Goal: Task Accomplishment & Management: Use online tool/utility

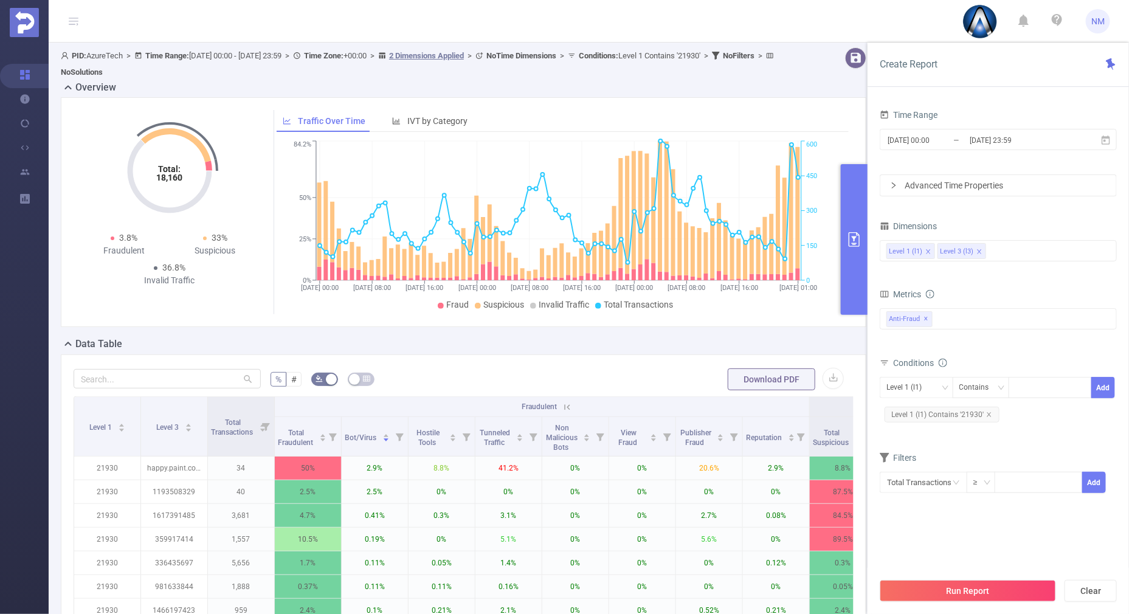
scroll to position [36, 0]
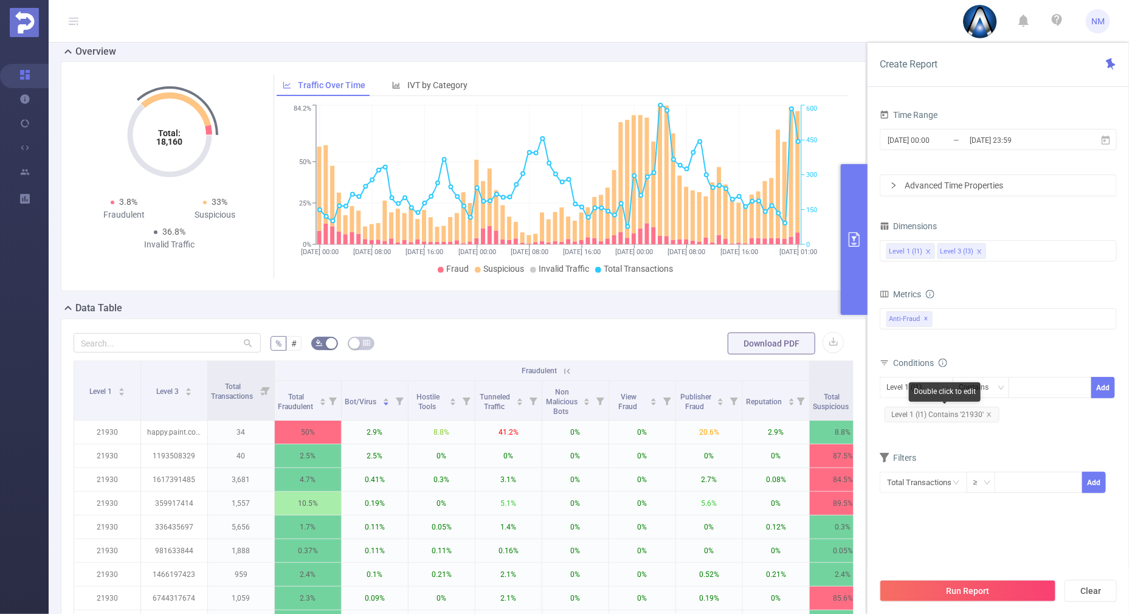
click at [991, 414] on icon "icon: close" at bounding box center [989, 415] width 6 height 6
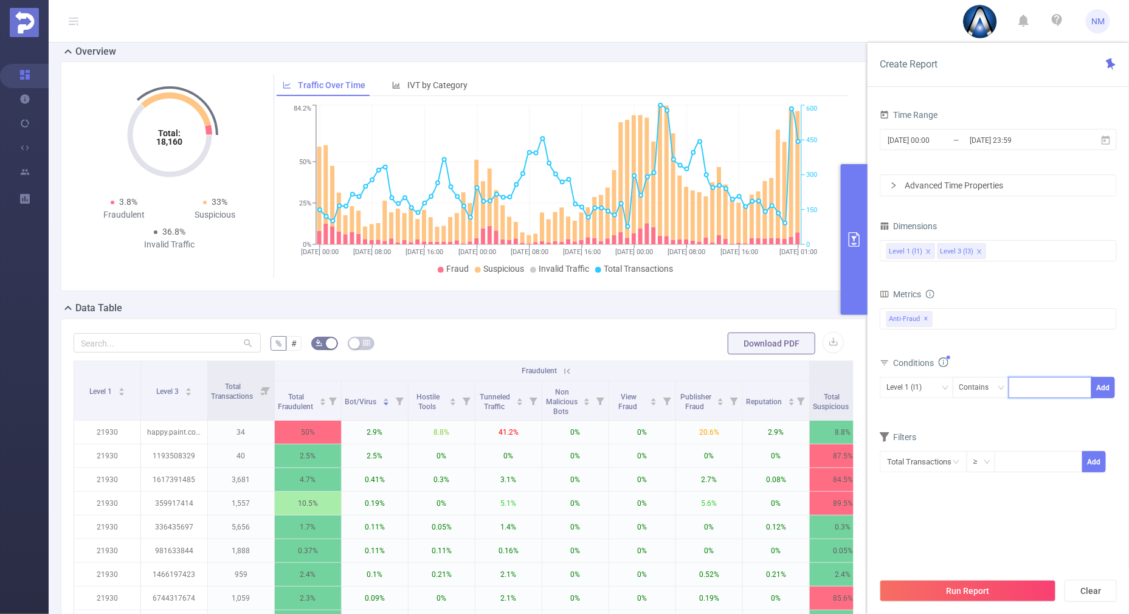
click at [1017, 388] on input at bounding box center [1017, 388] width 5 height 16
type input "22007"
click at [1105, 377] on button "Add" at bounding box center [1103, 387] width 24 height 21
click at [922, 385] on div "Level 3 (l3)" at bounding box center [908, 388] width 44 height 20
click at [914, 407] on li "Level 1 (l1)" at bounding box center [917, 411] width 74 height 19
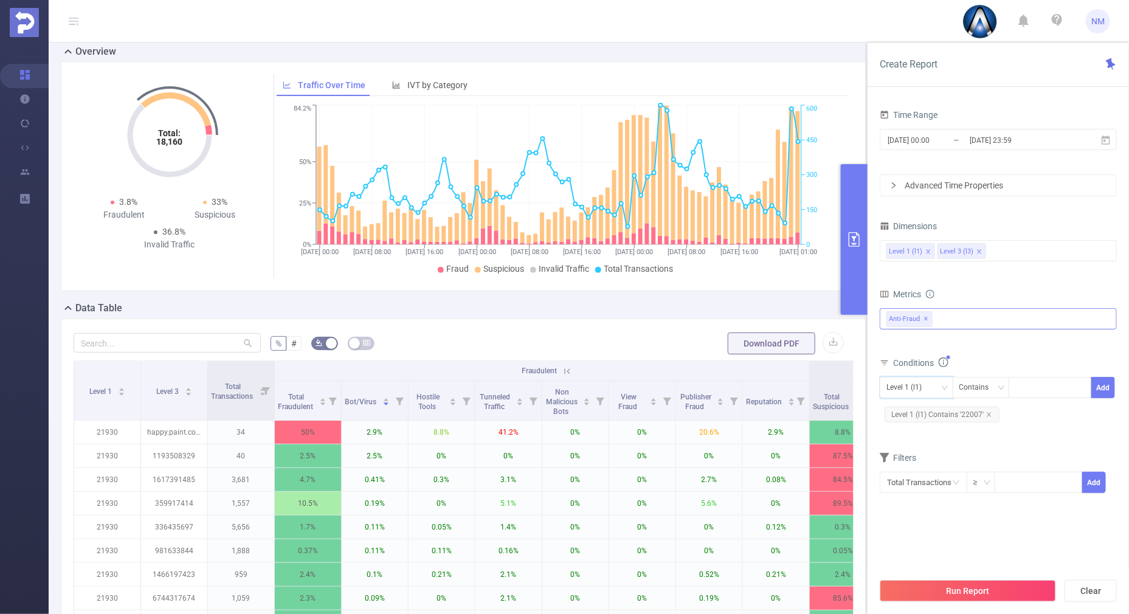
click at [992, 325] on div "Anti-Fraud ✕" at bounding box center [998, 318] width 237 height 21
click at [1018, 276] on form "Dimensions Level 1 (l1) Level 3 (l3) Metrics Total Fraudulent Bot/Virus Hostile…" at bounding box center [998, 363] width 237 height 291
click at [969, 587] on button "Run Report" at bounding box center [968, 591] width 176 height 22
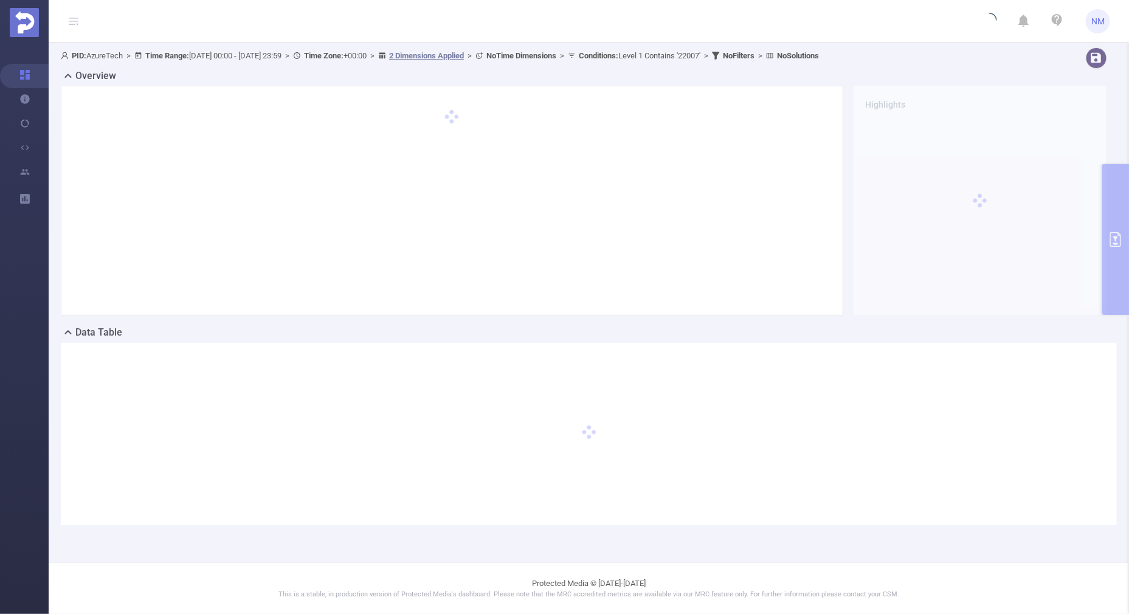
scroll to position [0, 0]
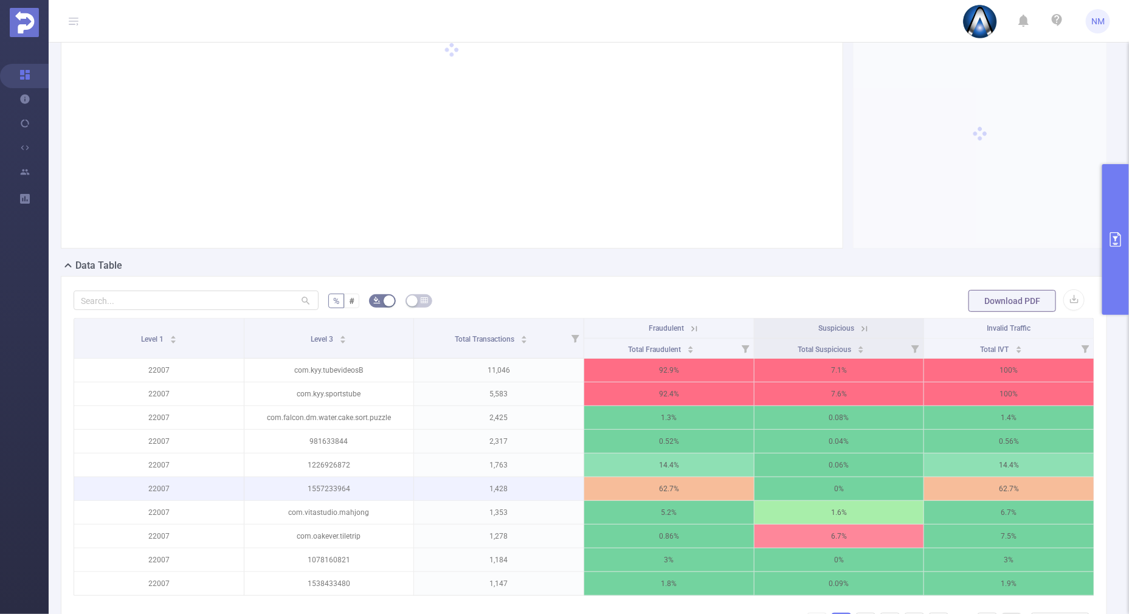
scroll to position [151, 0]
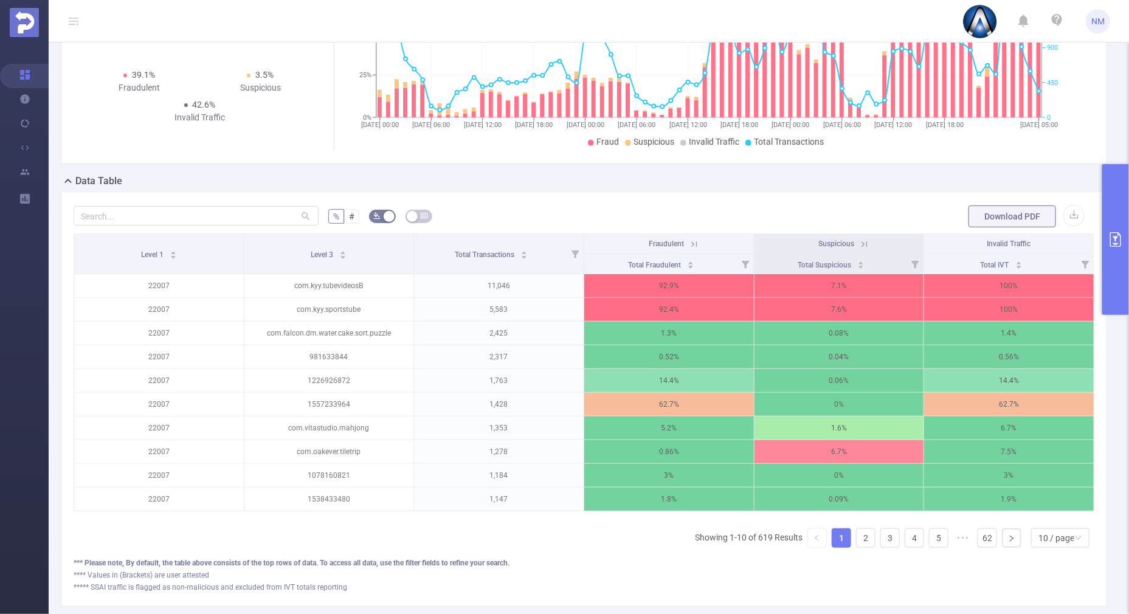
click at [689, 239] on icon at bounding box center [694, 244] width 11 height 11
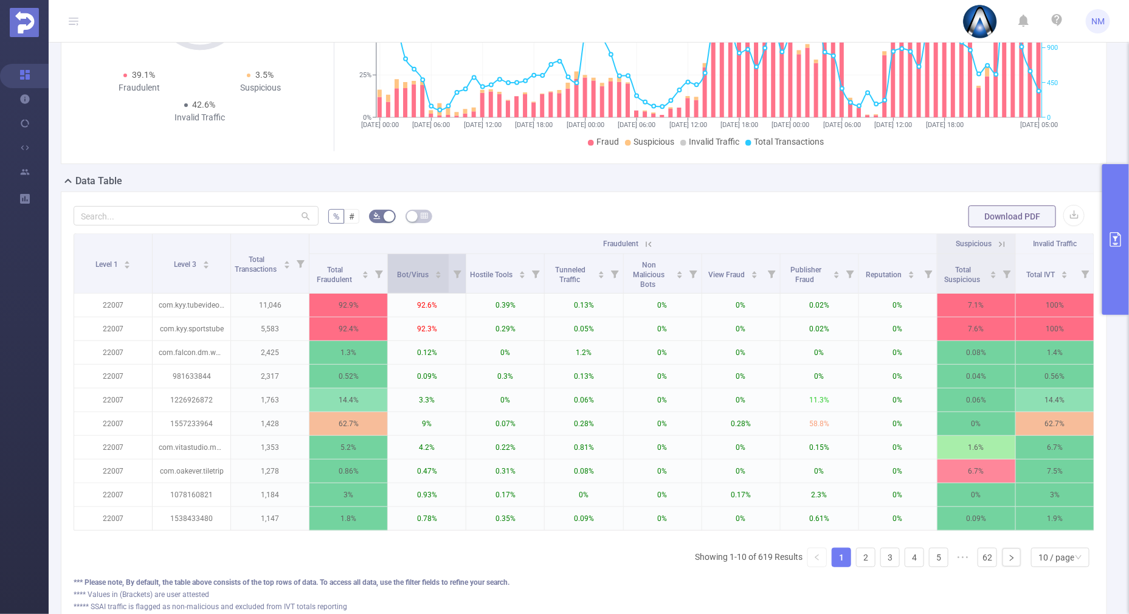
click at [432, 268] on div "Bot/Virus" at bounding box center [419, 274] width 45 height 12
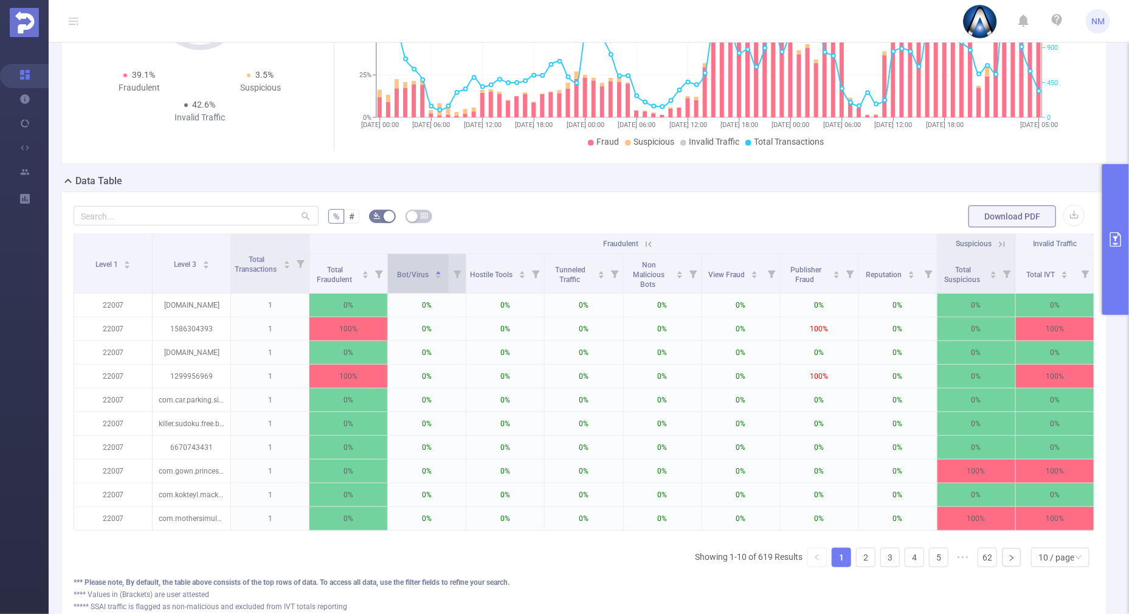
click at [435, 278] on icon "icon: caret-down" at bounding box center [438, 277] width 7 height 7
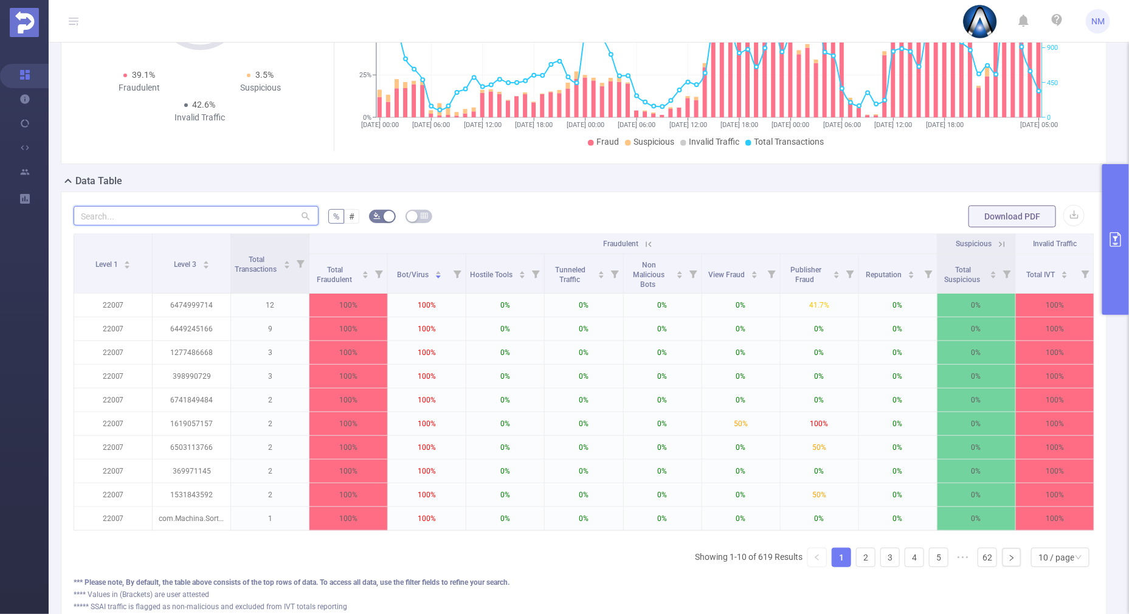
click at [206, 213] on input "text" at bounding box center [196, 215] width 245 height 19
paste input "com.kyy.tubevideosb"
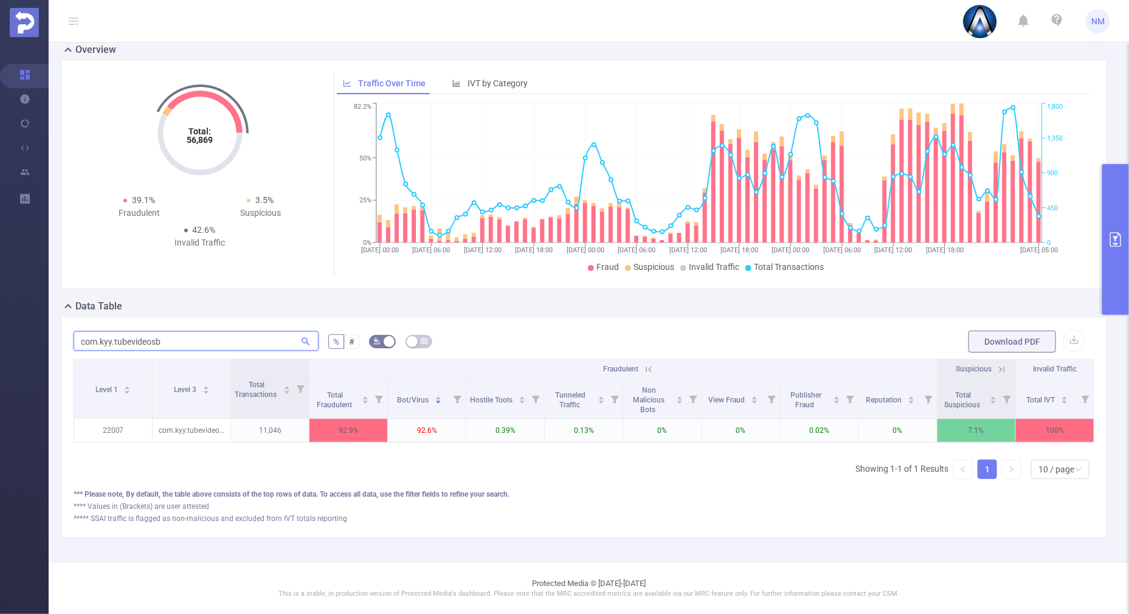
type input "com.kyy.tubevideosb"
drag, startPoint x: 152, startPoint y: 331, endPoint x: 0, endPoint y: 314, distance: 152.9
click at [0, 314] on html "NM Overview Help Center (New) Usage Notification Integrations Users Reports PID…" at bounding box center [564, 307] width 1129 height 614
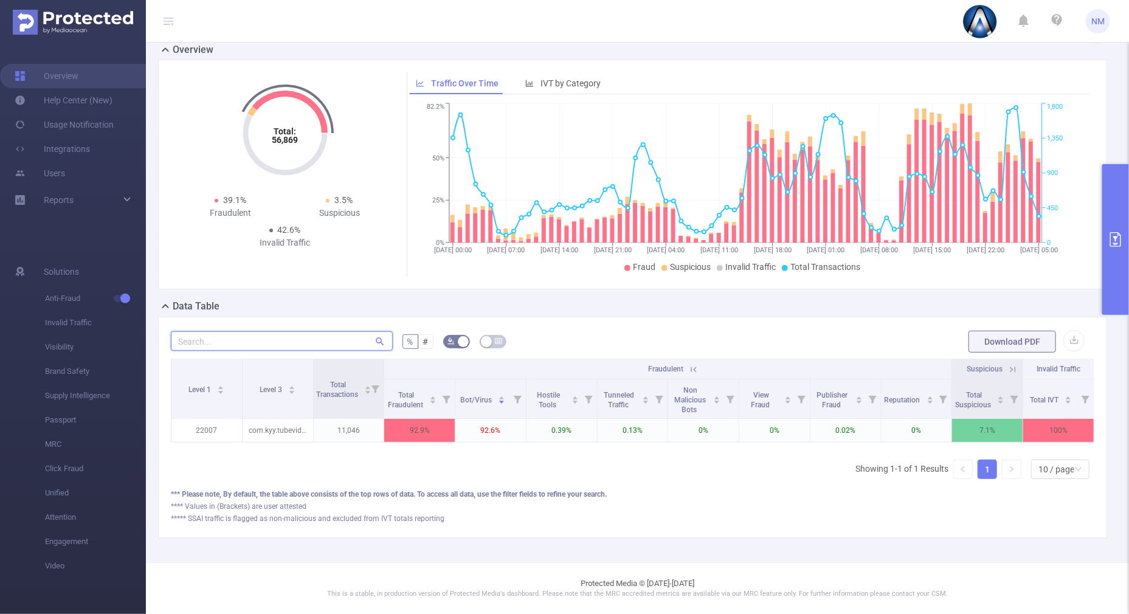
paste input "com.kyy.sportstube"
type input "com.kyy.sportstube"
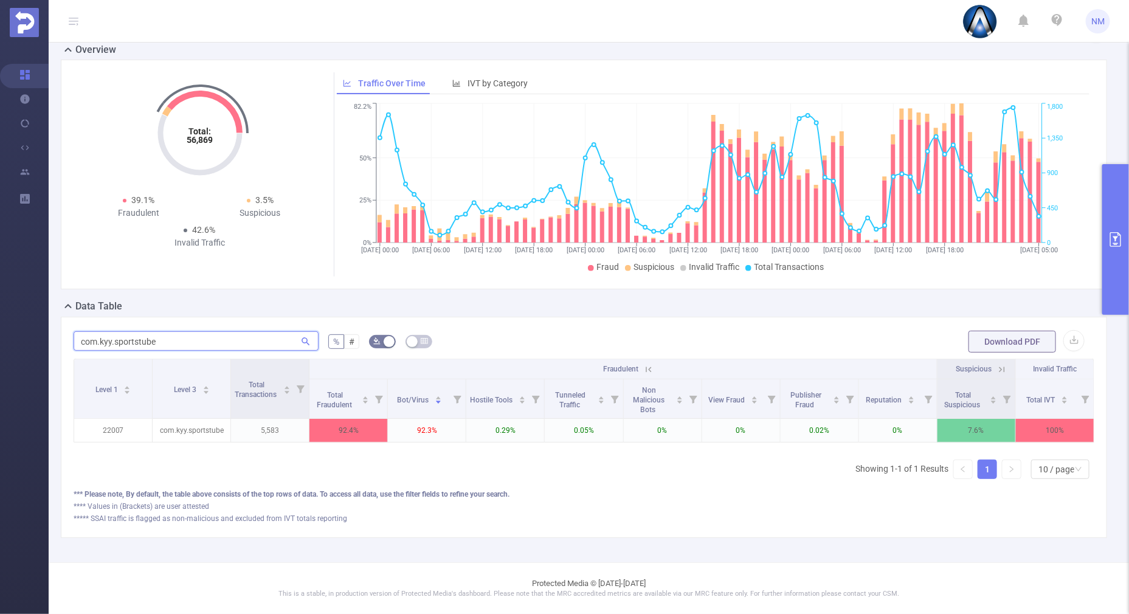
scroll to position [0, 2]
click at [29, 326] on section "Overview Help Center (New) Usage Notification Integrations Users Reports PID: A…" at bounding box center [564, 307] width 1129 height 614
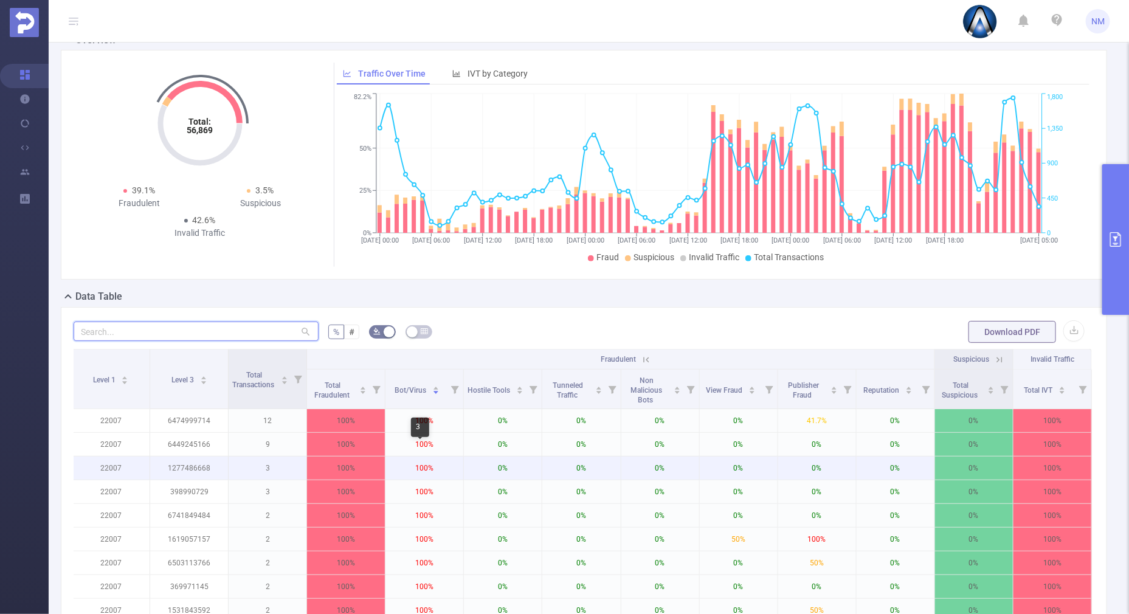
scroll to position [188, 0]
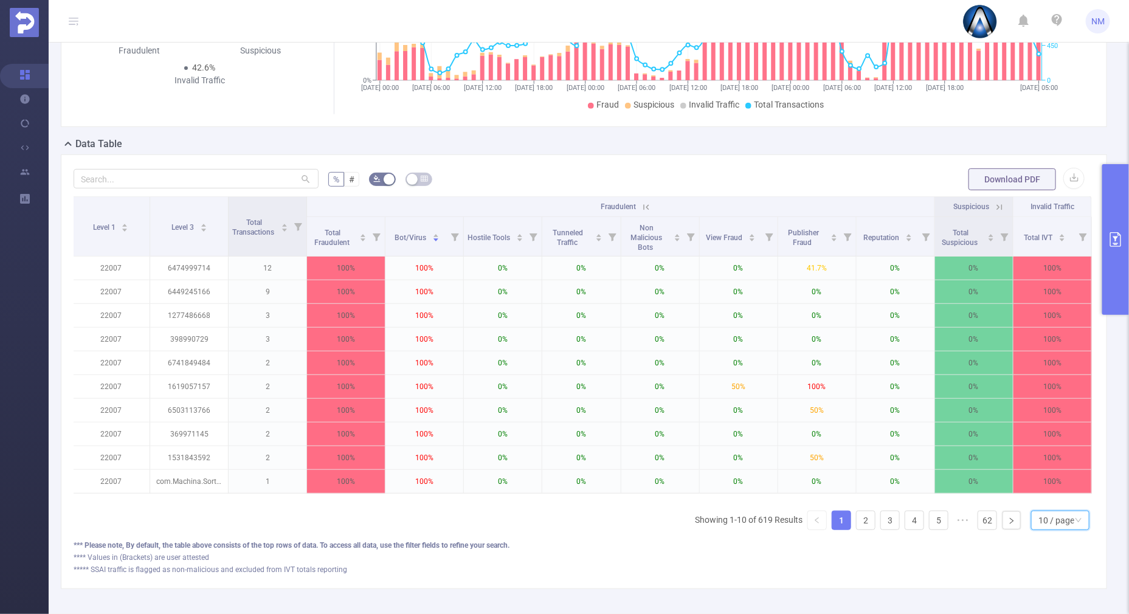
click at [1038, 523] on div "10 / page" at bounding box center [1056, 520] width 36 height 18
click at [1046, 480] on li "40 / page" at bounding box center [1049, 489] width 58 height 19
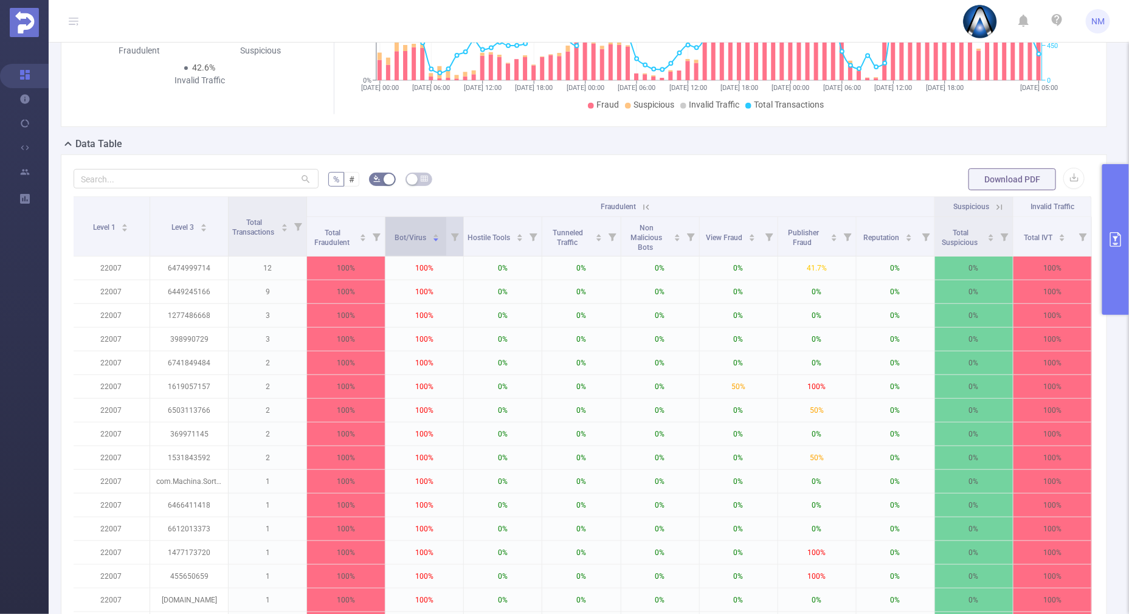
click at [433, 237] on icon "icon: caret-down" at bounding box center [435, 240] width 7 height 7
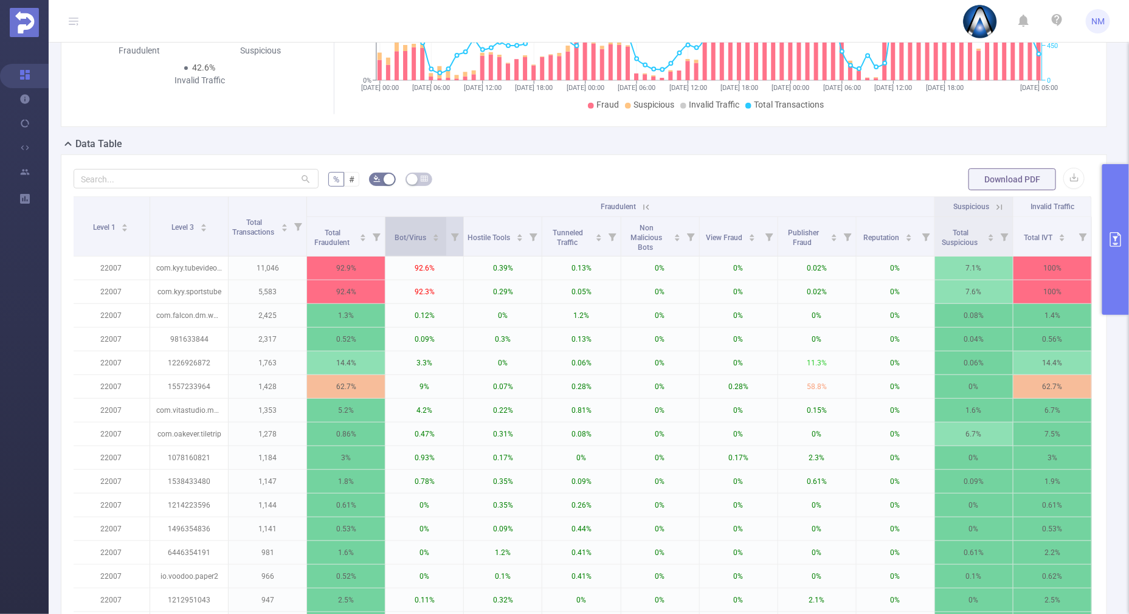
click at [432, 241] on icon "icon: caret-down" at bounding box center [435, 240] width 7 height 7
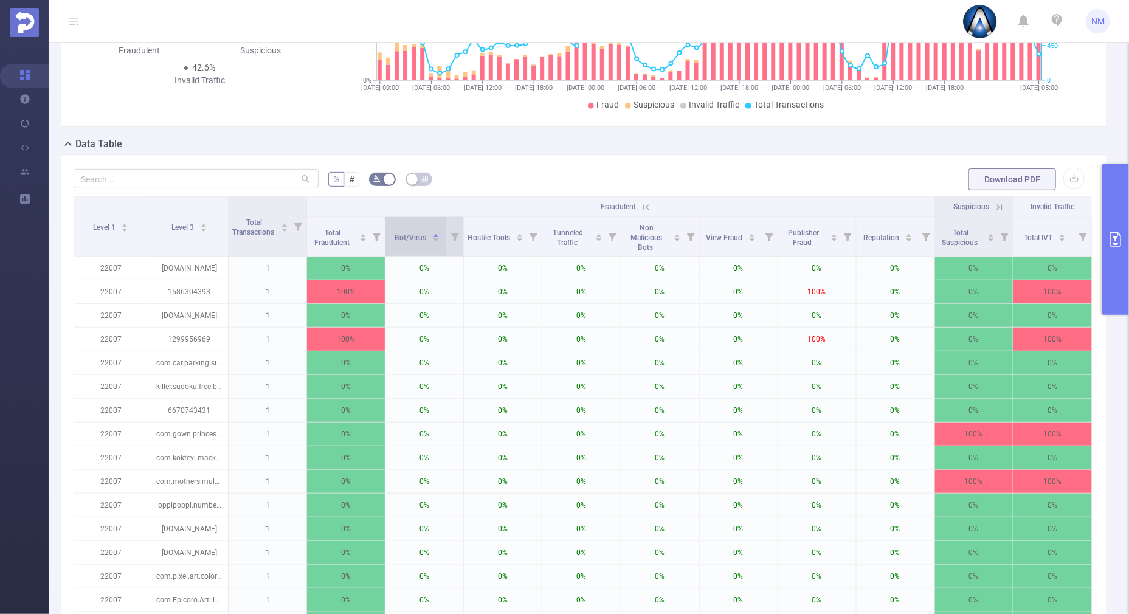
click at [432, 237] on icon "icon: caret-down" at bounding box center [435, 240] width 7 height 7
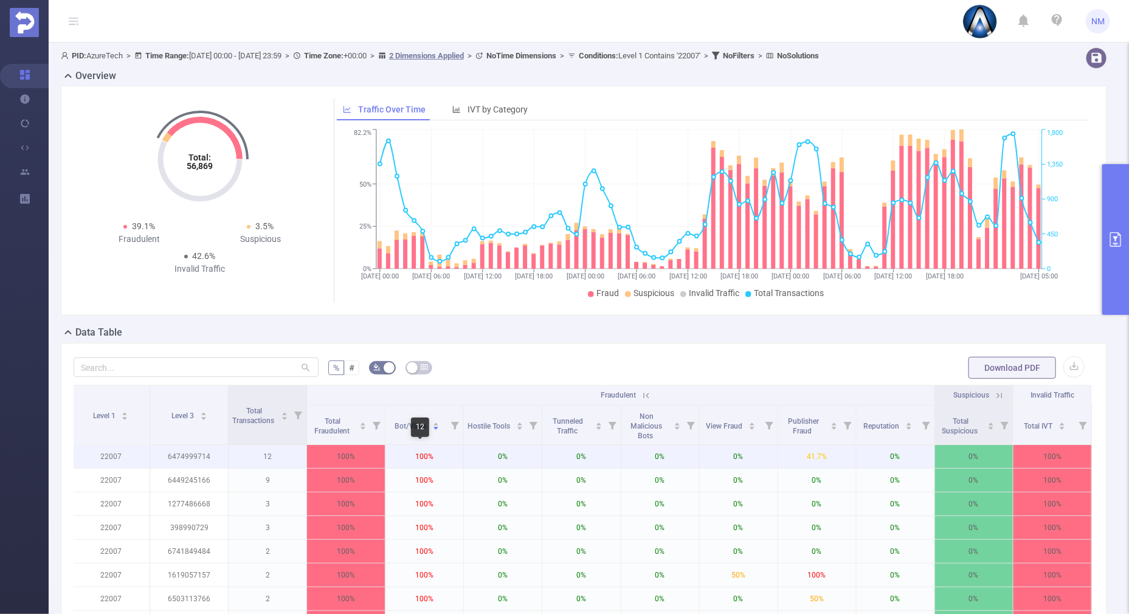
scroll to position [75, 0]
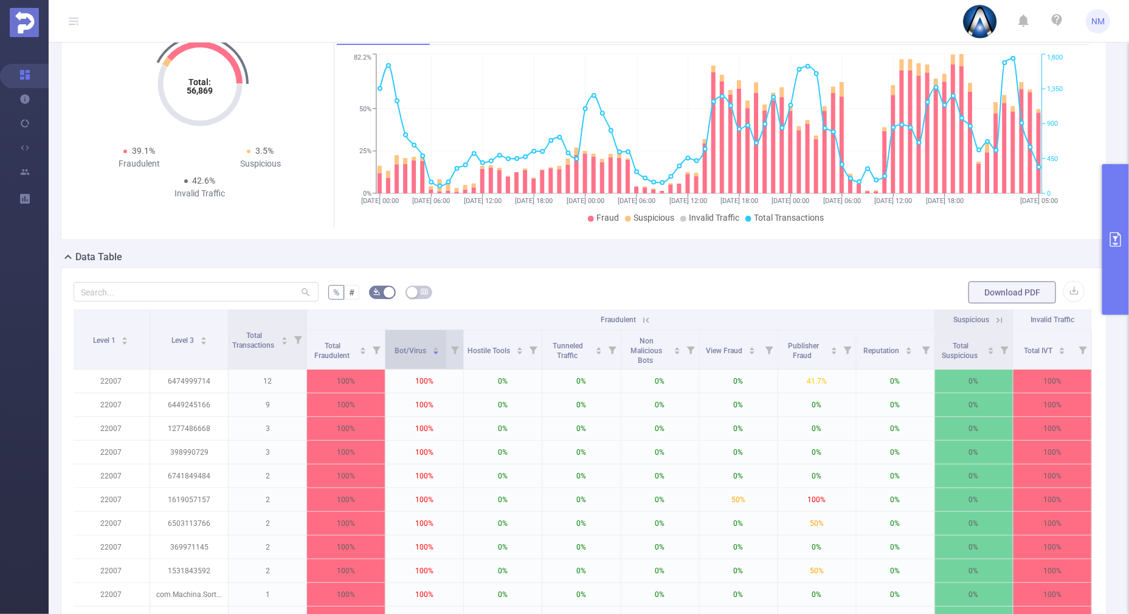
click at [432, 345] on icon "icon: caret-up" at bounding box center [435, 348] width 7 height 7
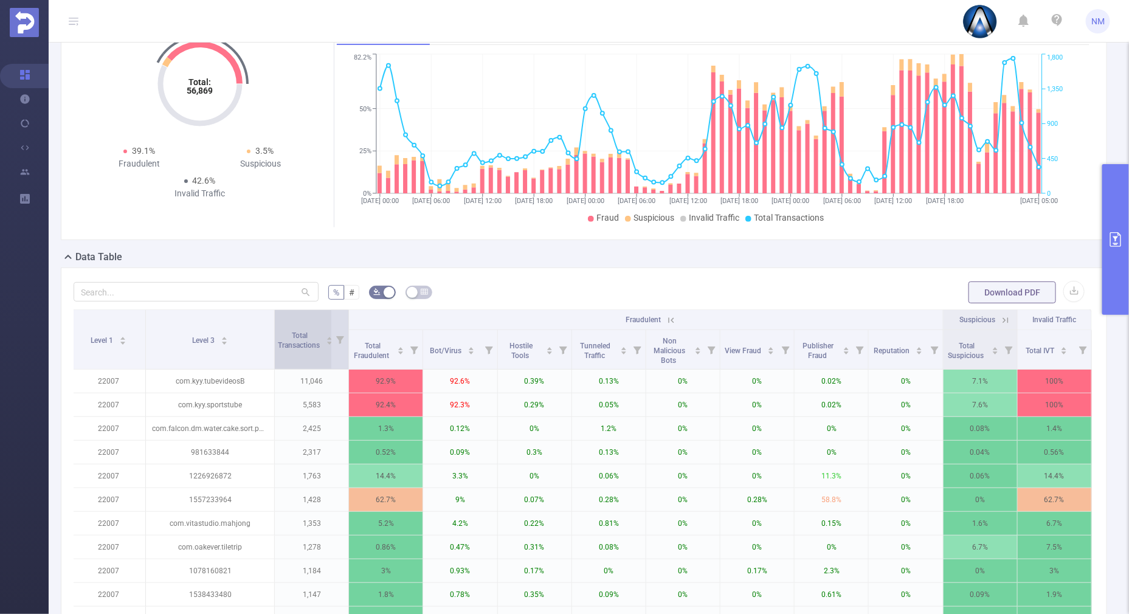
drag, startPoint x: 225, startPoint y: 333, endPoint x: 311, endPoint y: 311, distance: 88.5
click at [295, 320] on tr "Level 1 Level 3 Total Transactions Fraudulent Suspicious Invalid Traffic" at bounding box center [582, 320] width 1020 height 20
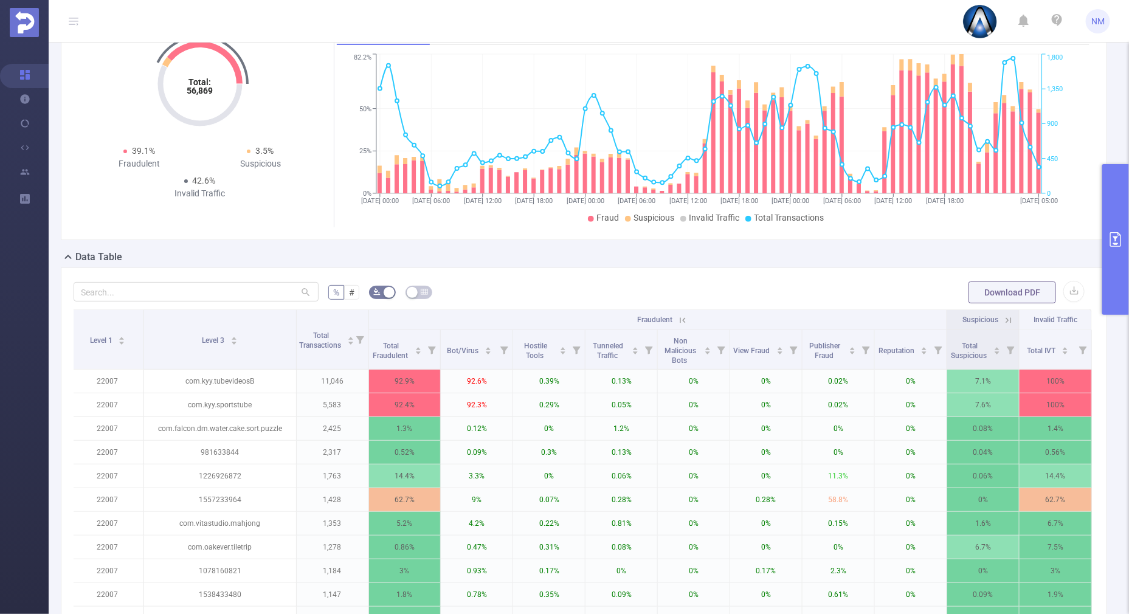
click at [1003, 317] on icon at bounding box center [1008, 320] width 11 height 11
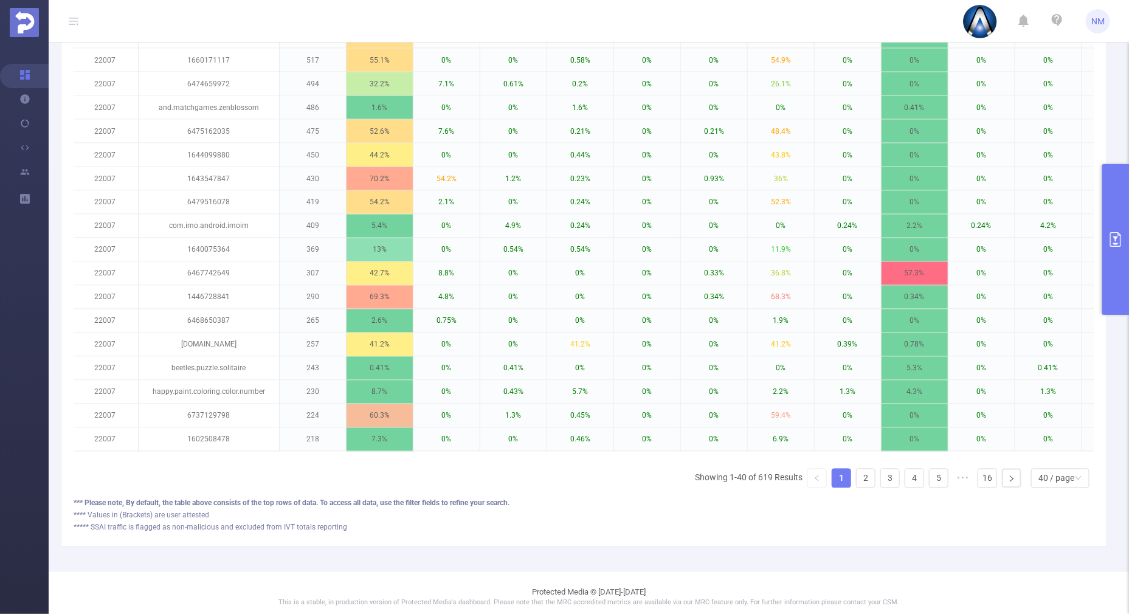
scroll to position [957, 0]
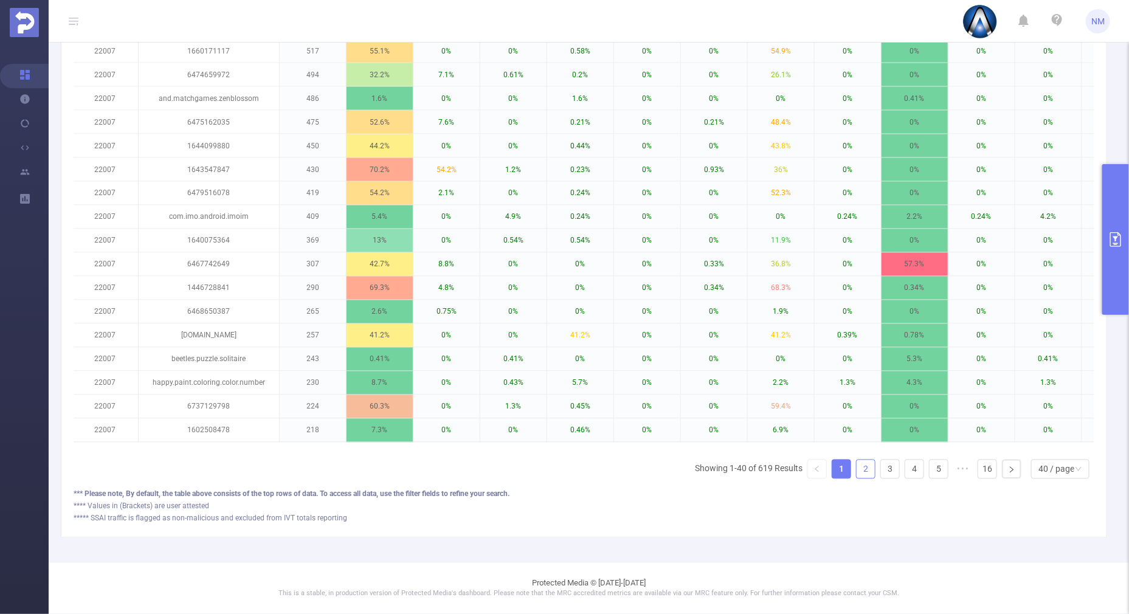
click at [860, 475] on link "2" at bounding box center [866, 469] width 18 height 18
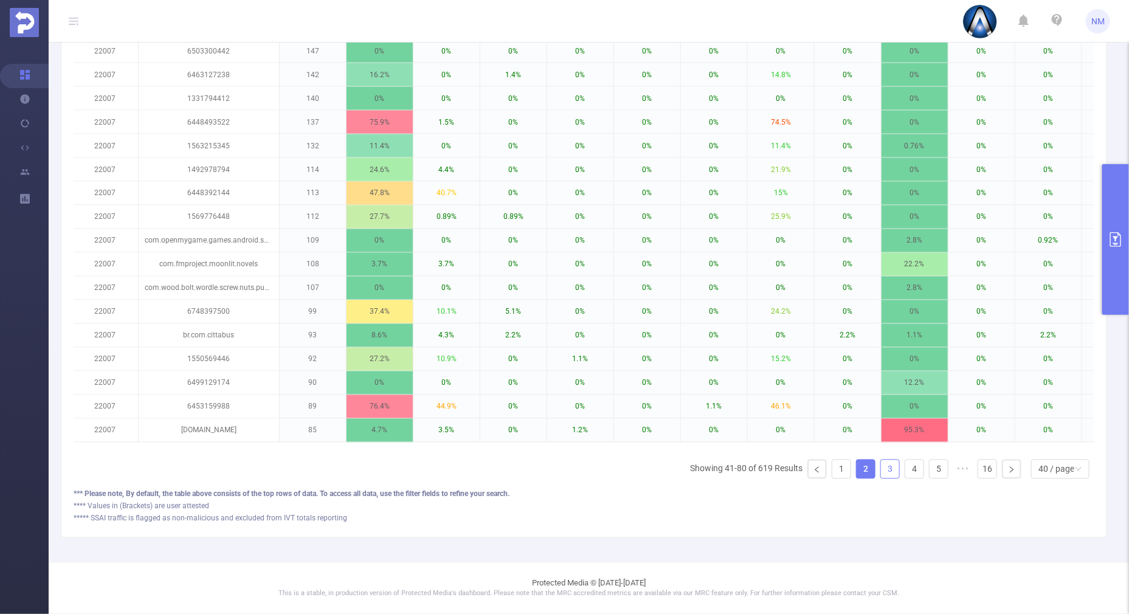
click at [881, 469] on link "3" at bounding box center [890, 469] width 18 height 18
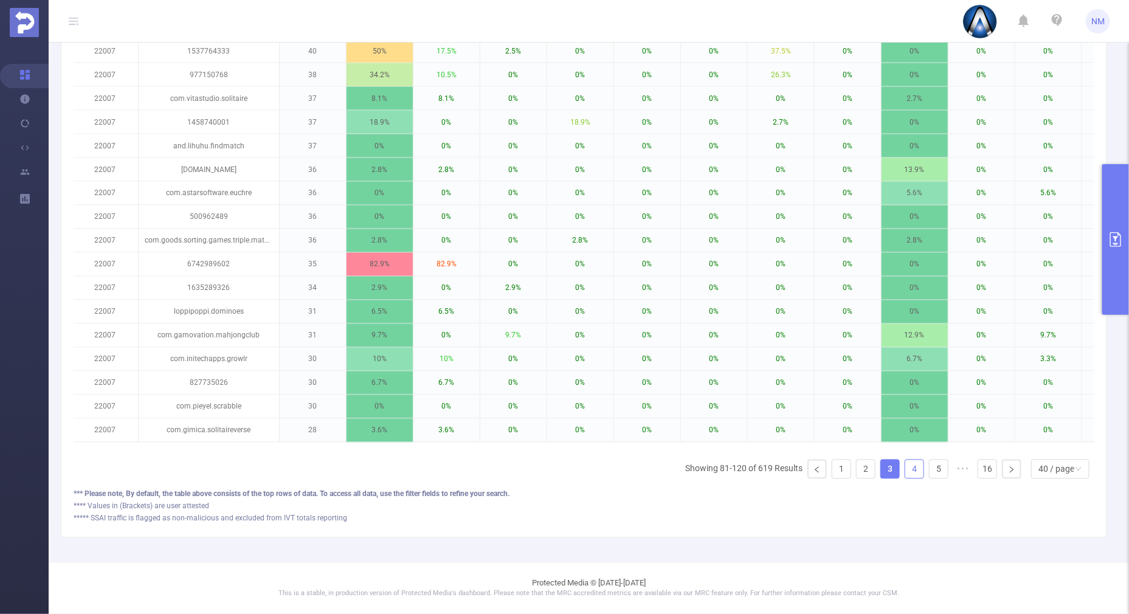
click at [905, 468] on link "4" at bounding box center [914, 469] width 18 height 18
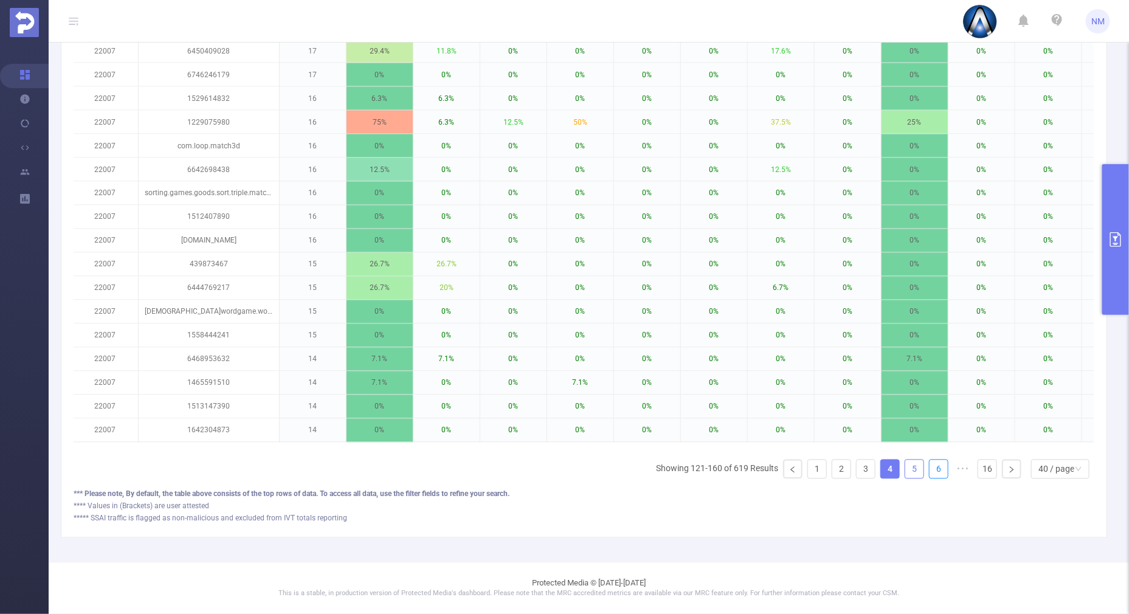
click at [930, 467] on link "6" at bounding box center [939, 469] width 18 height 18
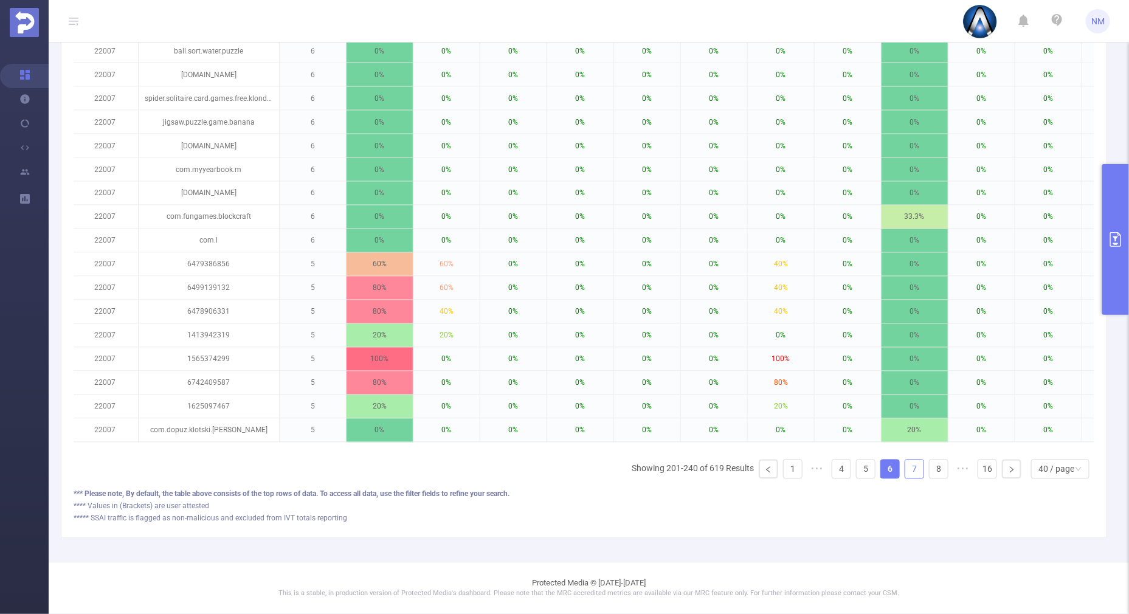
click at [905, 464] on link "7" at bounding box center [914, 469] width 18 height 18
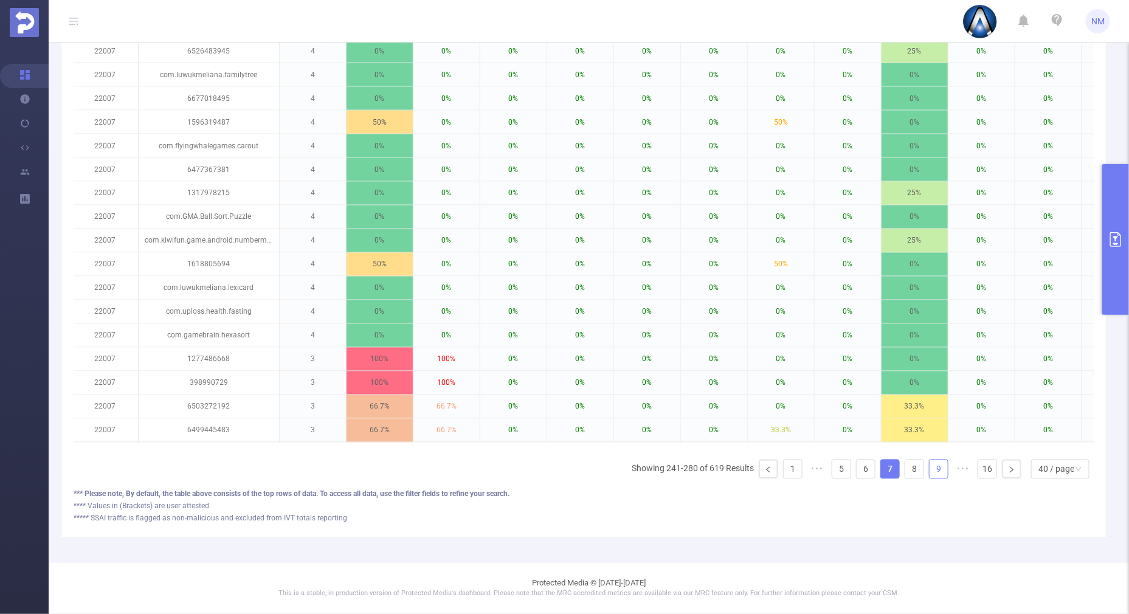
click at [930, 468] on link "9" at bounding box center [939, 469] width 18 height 18
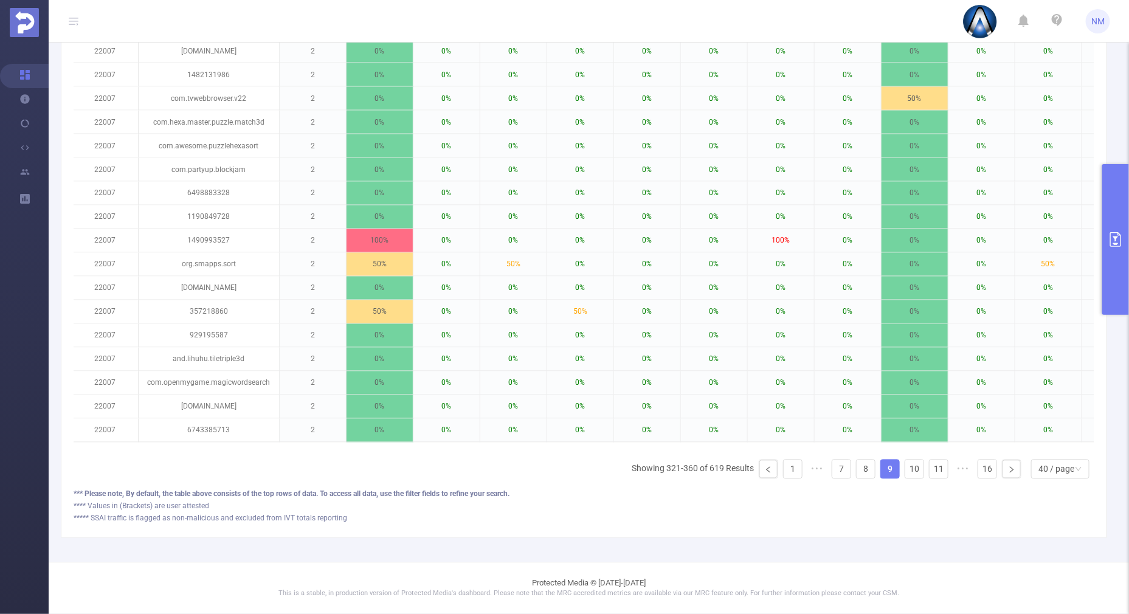
click at [881, 466] on link "9" at bounding box center [890, 469] width 18 height 18
click at [905, 471] on link "10" at bounding box center [914, 469] width 18 height 18
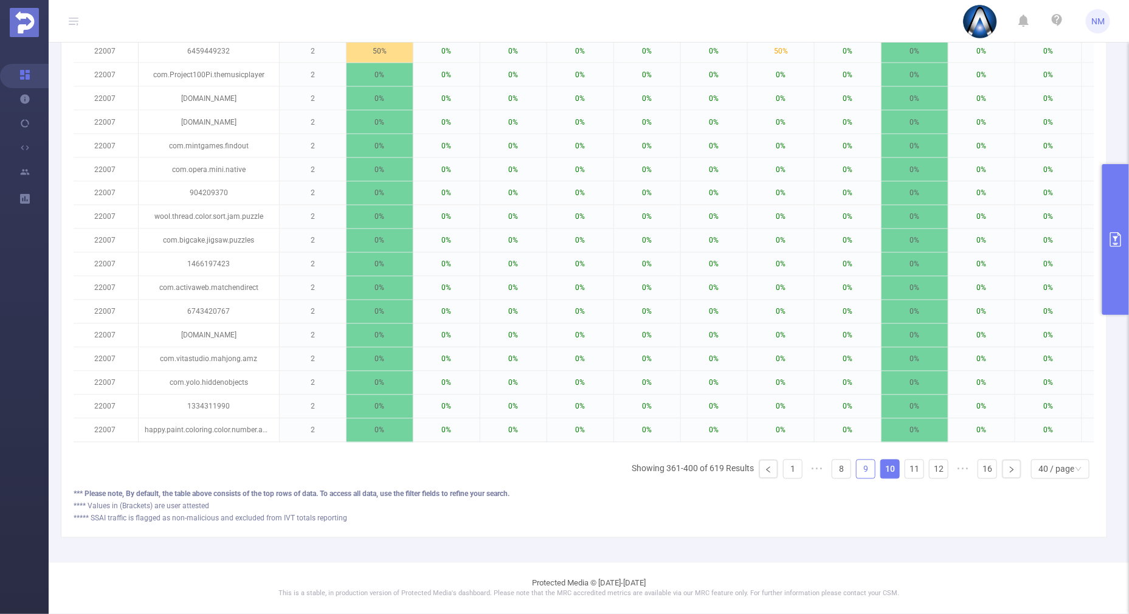
click at [857, 471] on link "9" at bounding box center [866, 469] width 18 height 18
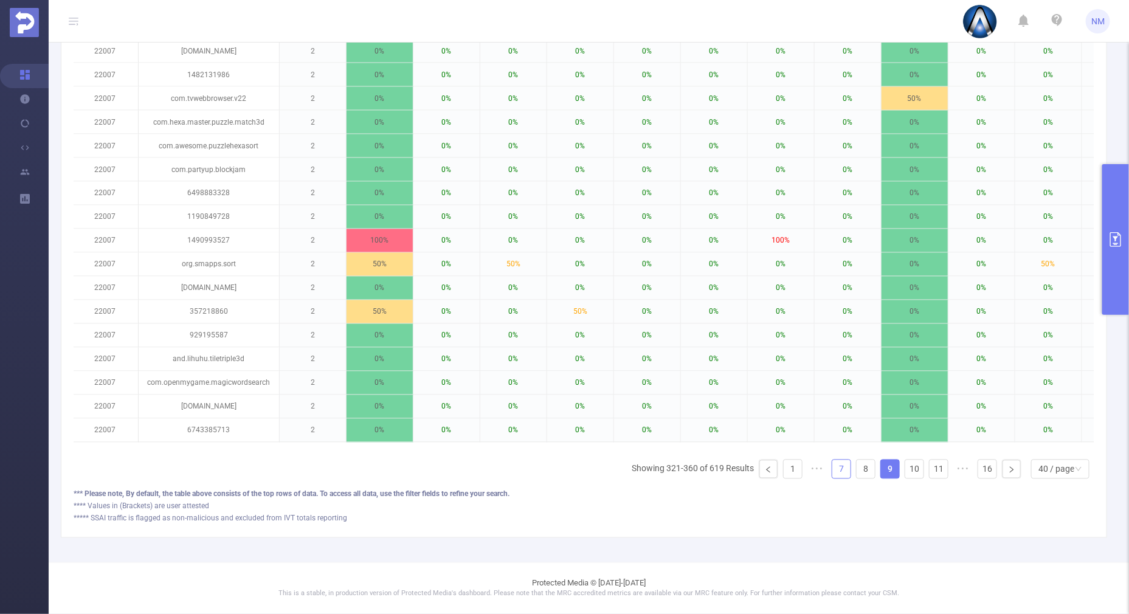
click at [837, 468] on link "7" at bounding box center [841, 469] width 18 height 18
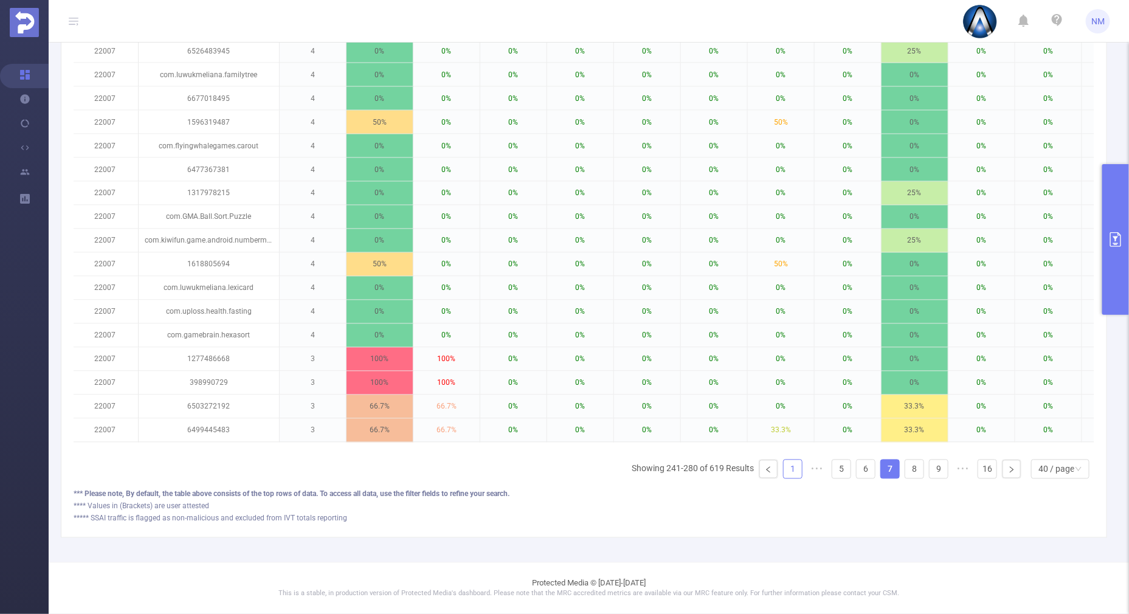
click at [784, 469] on link "1" at bounding box center [793, 469] width 18 height 18
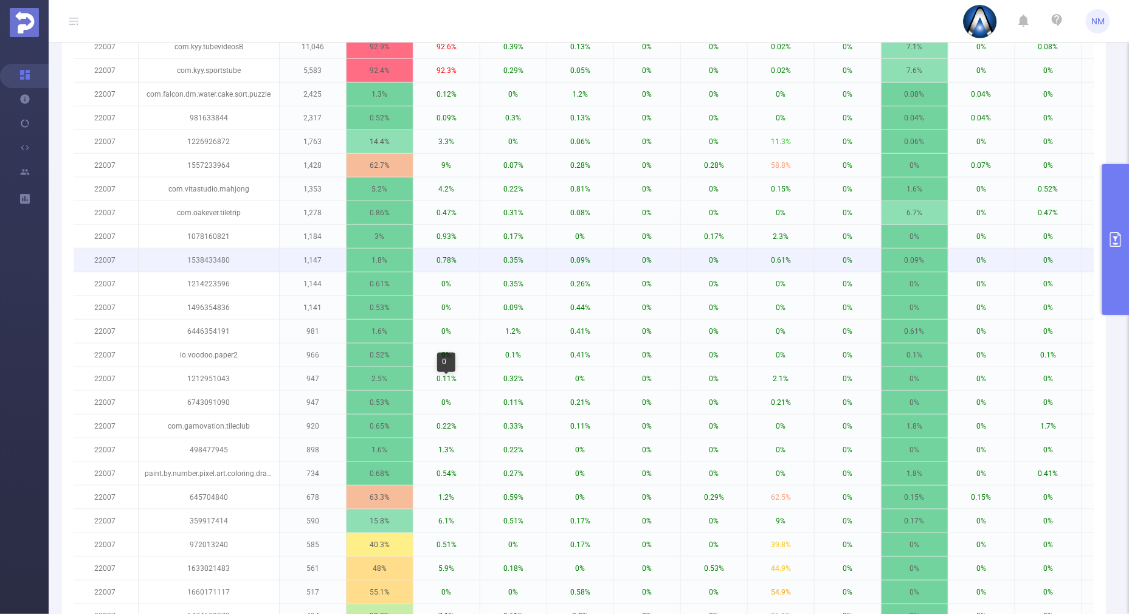
scroll to position [228, 0]
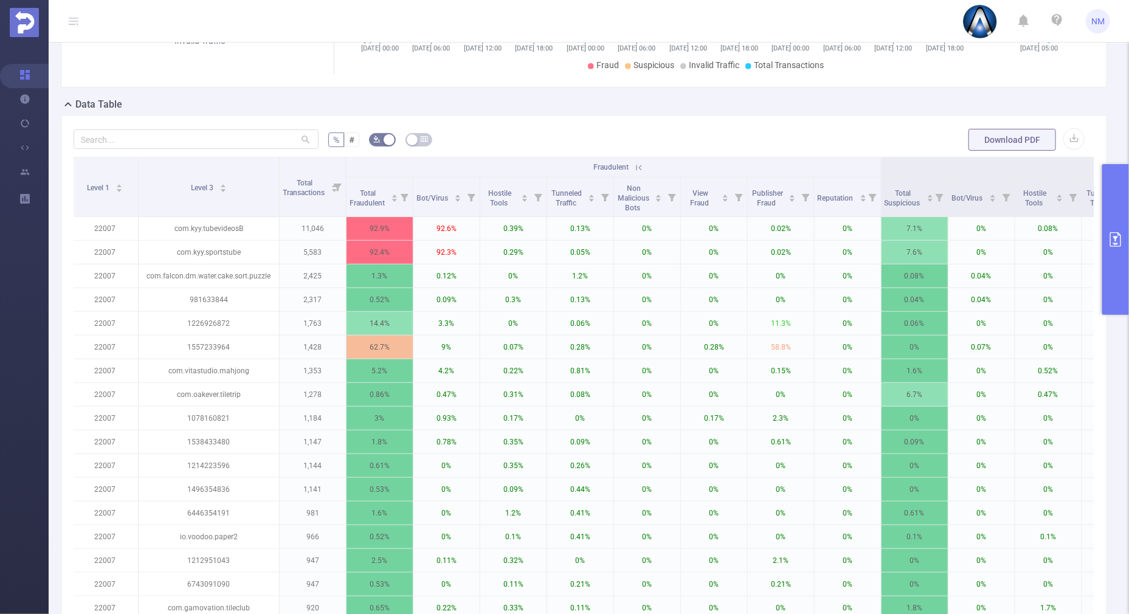
click at [1114, 280] on button "primary" at bounding box center [1115, 239] width 27 height 151
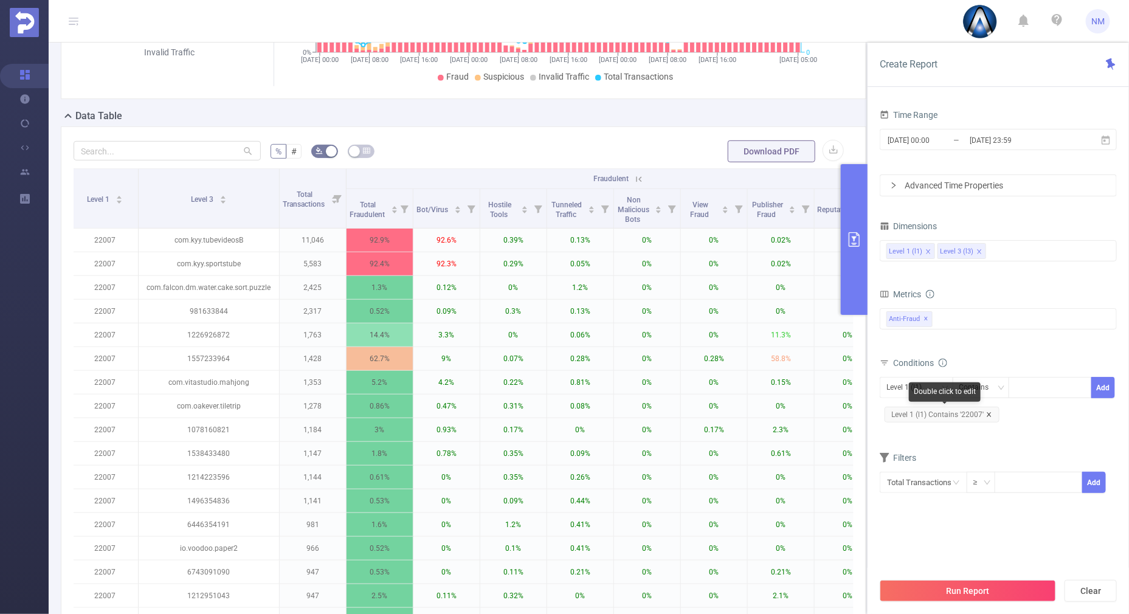
click at [990, 415] on icon "icon: close" at bounding box center [989, 415] width 6 height 6
click at [1021, 383] on div at bounding box center [1050, 388] width 70 height 20
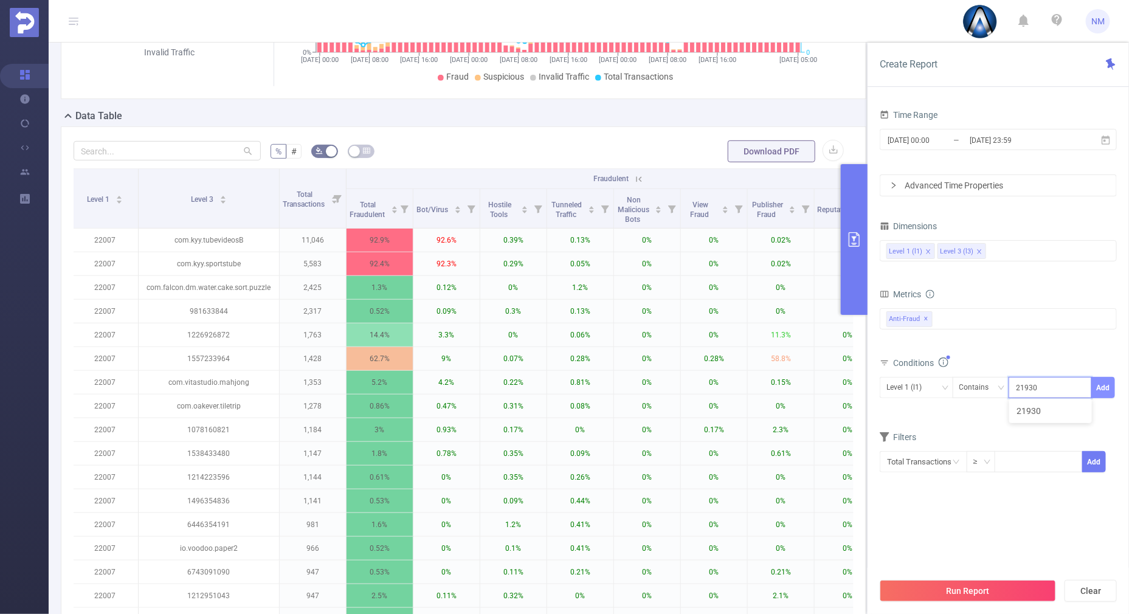
type input "21930"
click at [1110, 381] on button "Add" at bounding box center [1103, 387] width 24 height 21
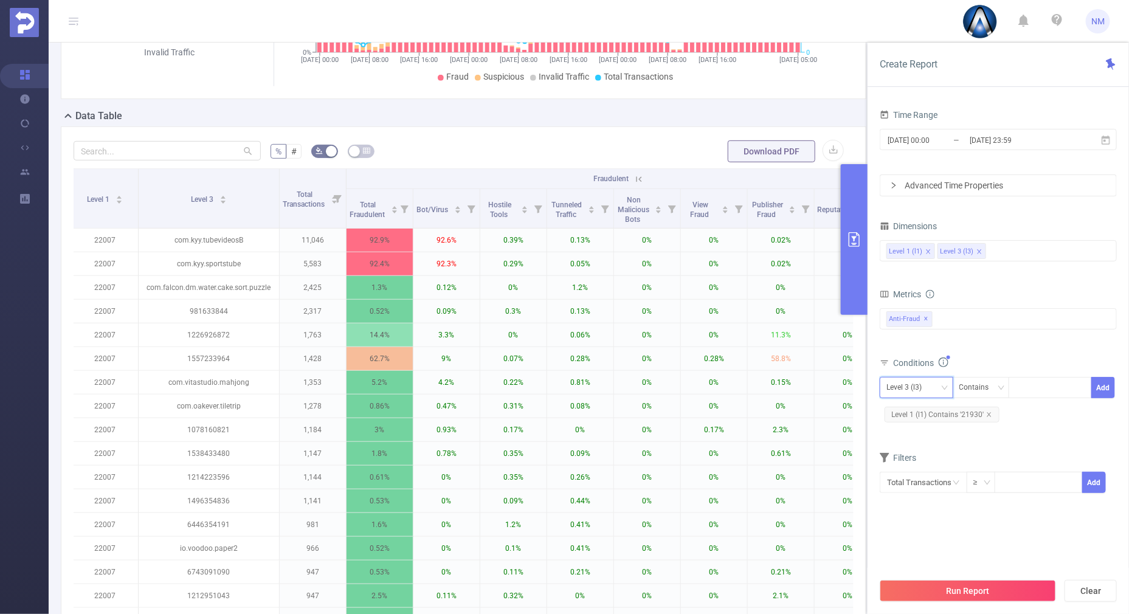
click at [911, 384] on div "Level 3 (l3)" at bounding box center [908, 388] width 44 height 20
click at [907, 415] on li "Level 1 (l1)" at bounding box center [917, 411] width 74 height 19
click at [991, 347] on div "Total Fraudulent Bot/Virus Hostile Tools Tunneled Traffic Non Malicious Bots Vi…" at bounding box center [998, 327] width 237 height 43
click at [935, 596] on button "Run Report" at bounding box center [968, 591] width 176 height 22
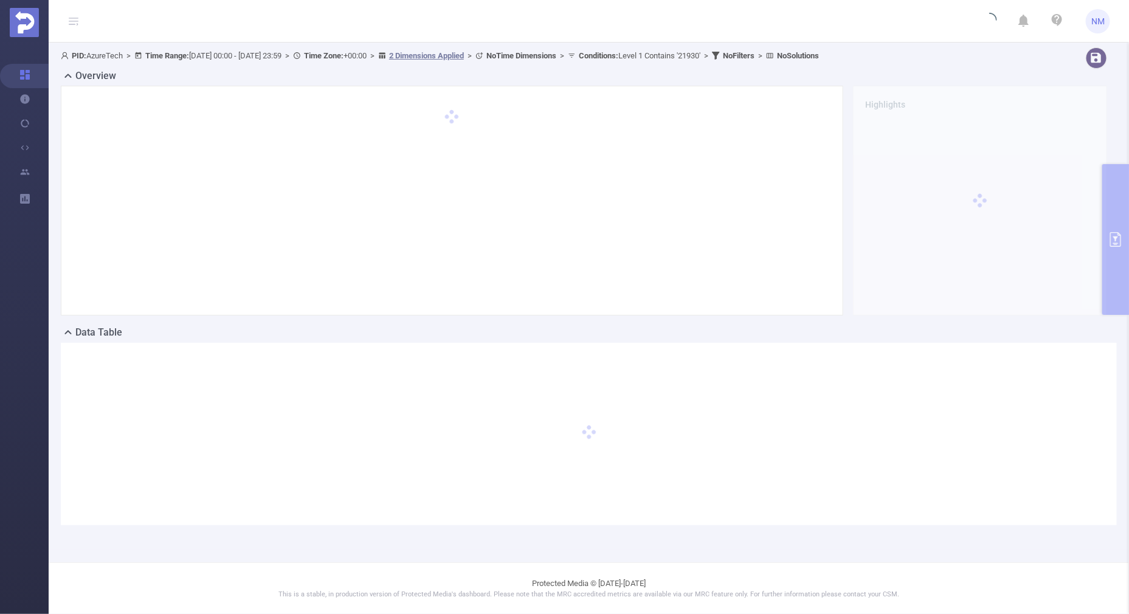
scroll to position [0, 0]
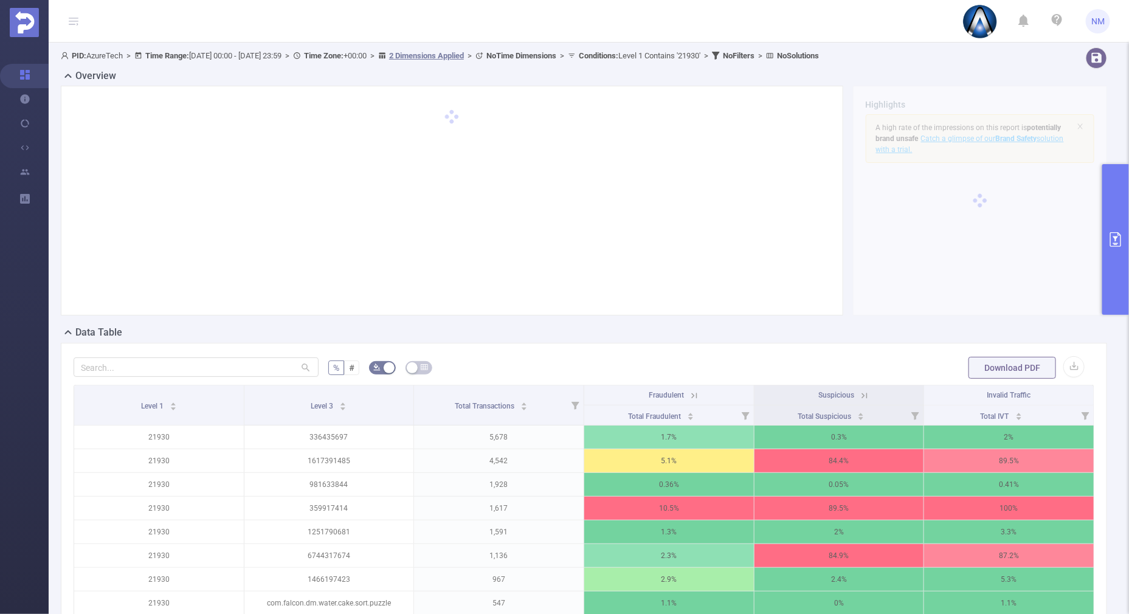
click at [862, 393] on icon at bounding box center [864, 395] width 5 height 5
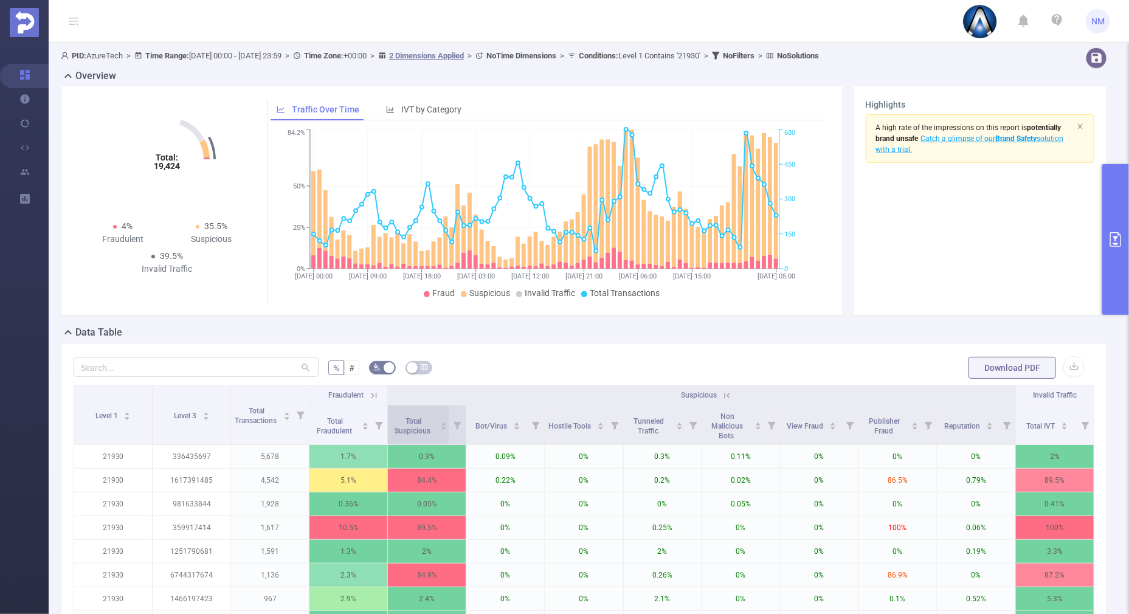
click at [441, 421] on icon "icon: caret-up" at bounding box center [444, 424] width 7 height 7
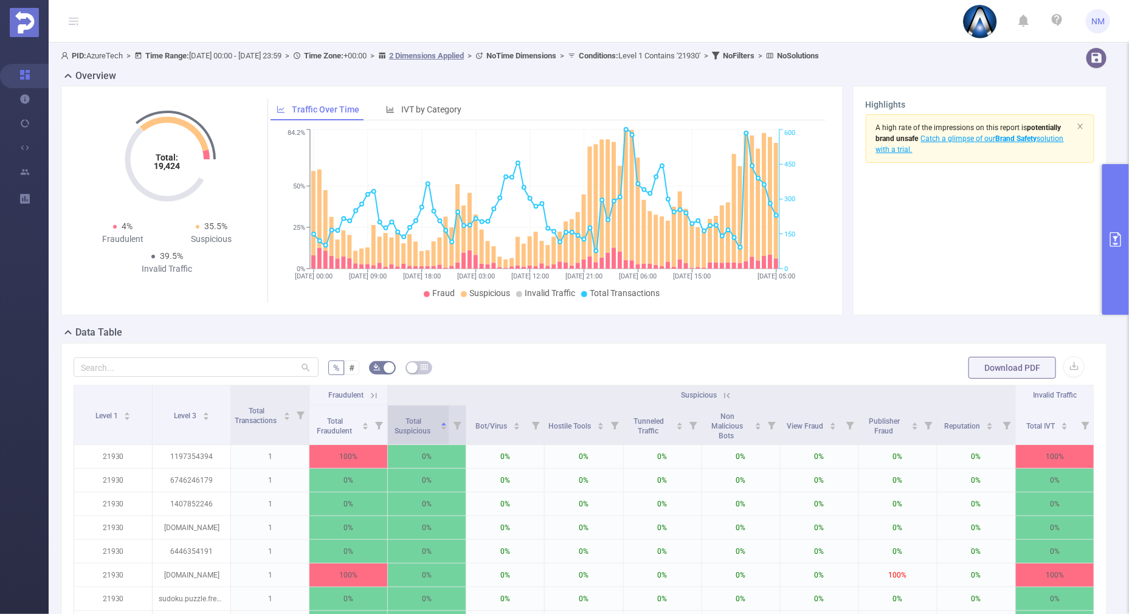
click at [442, 427] on icon "icon: caret-down" at bounding box center [444, 428] width 5 height 3
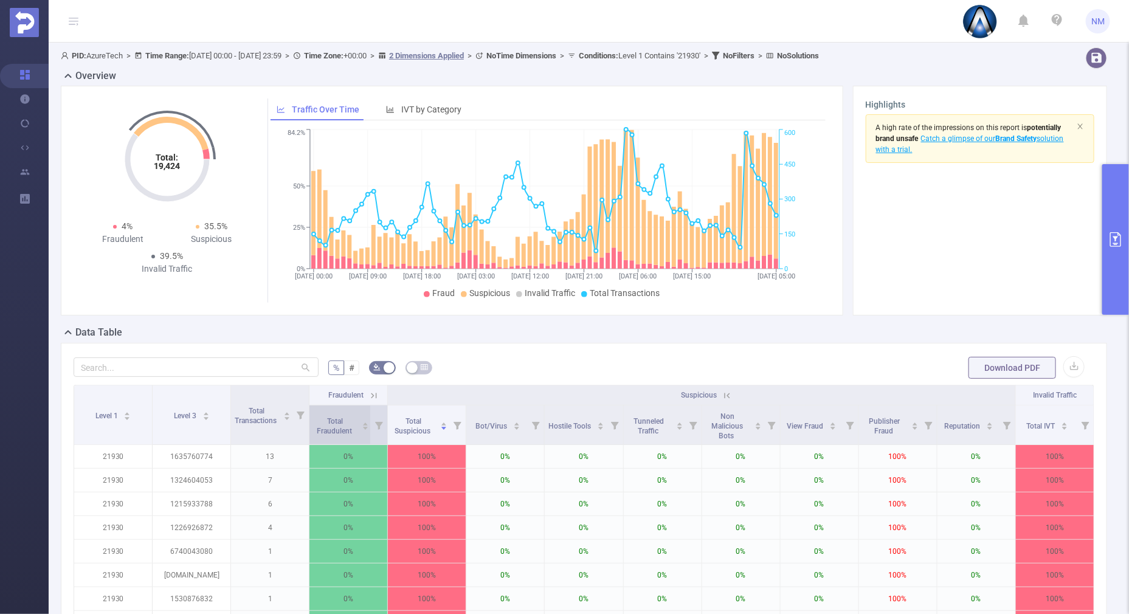
click at [362, 421] on icon "icon: caret-up" at bounding box center [365, 424] width 7 height 7
click at [364, 429] on icon "icon: caret-down" at bounding box center [366, 428] width 5 height 3
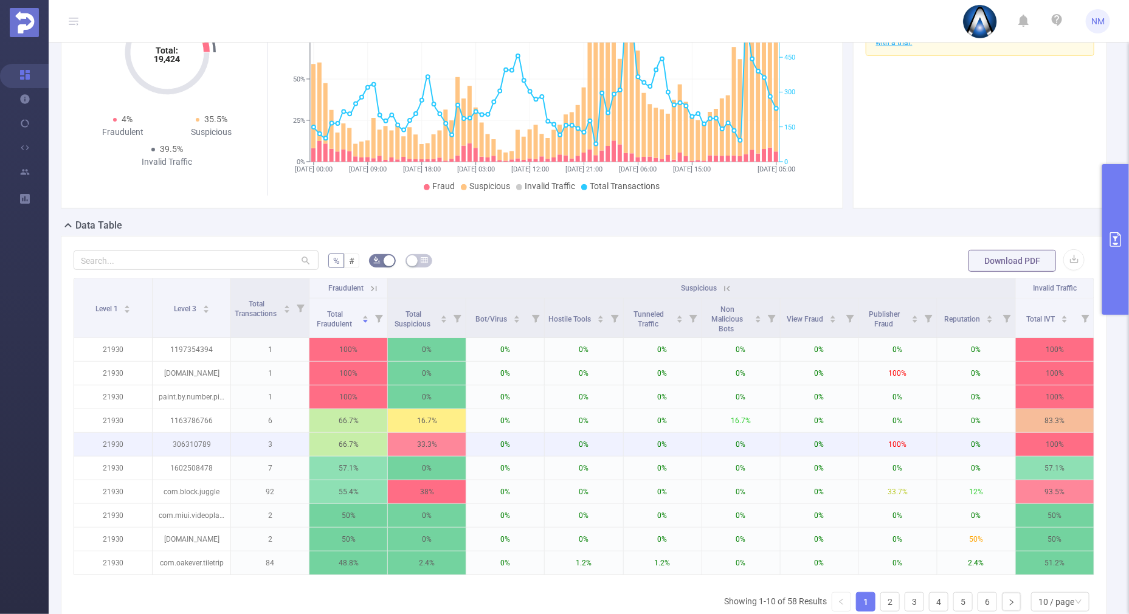
scroll to position [151, 0]
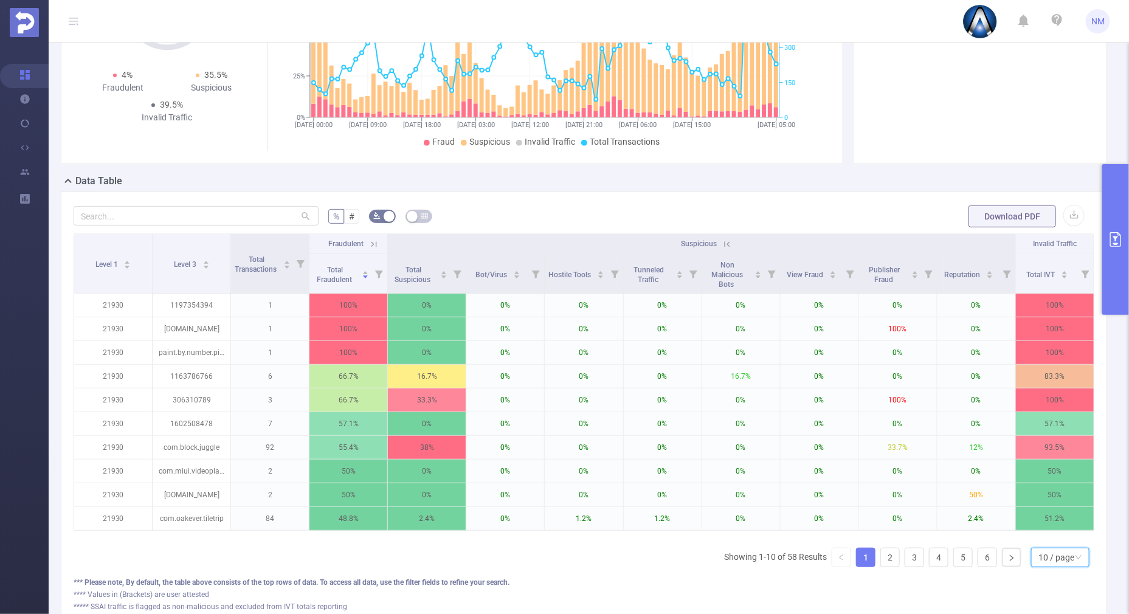
drag, startPoint x: 1061, startPoint y: 567, endPoint x: 1054, endPoint y: 557, distance: 12.2
click at [1061, 566] on div "10 / page" at bounding box center [1056, 557] width 36 height 18
click at [1039, 526] on li "40 / page" at bounding box center [1049, 526] width 58 height 19
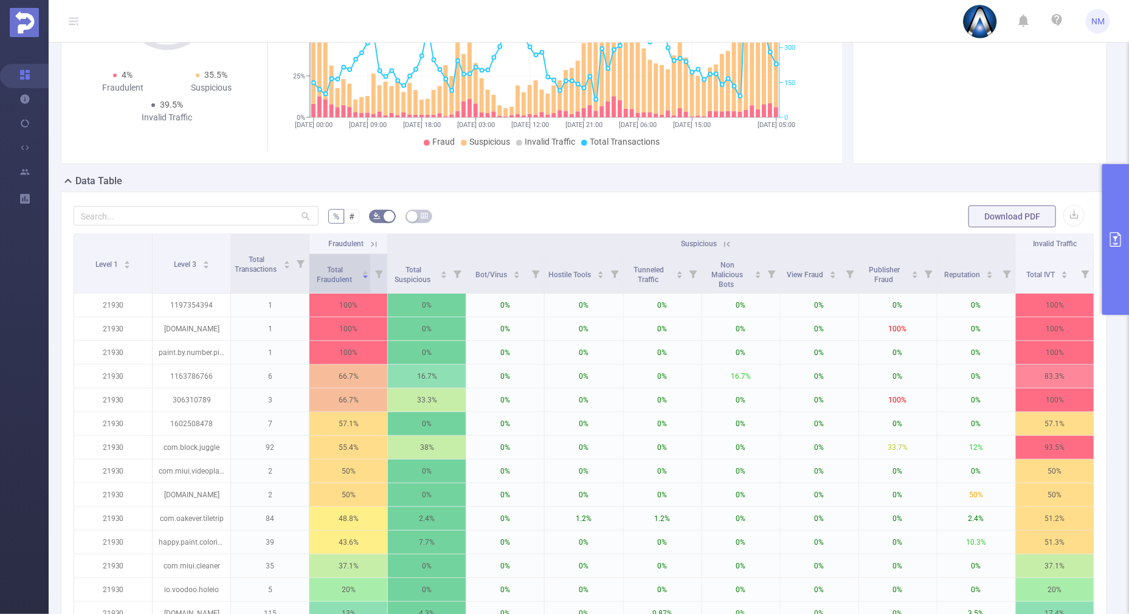
click at [364, 271] on icon "icon: caret-up" at bounding box center [366, 272] width 5 height 3
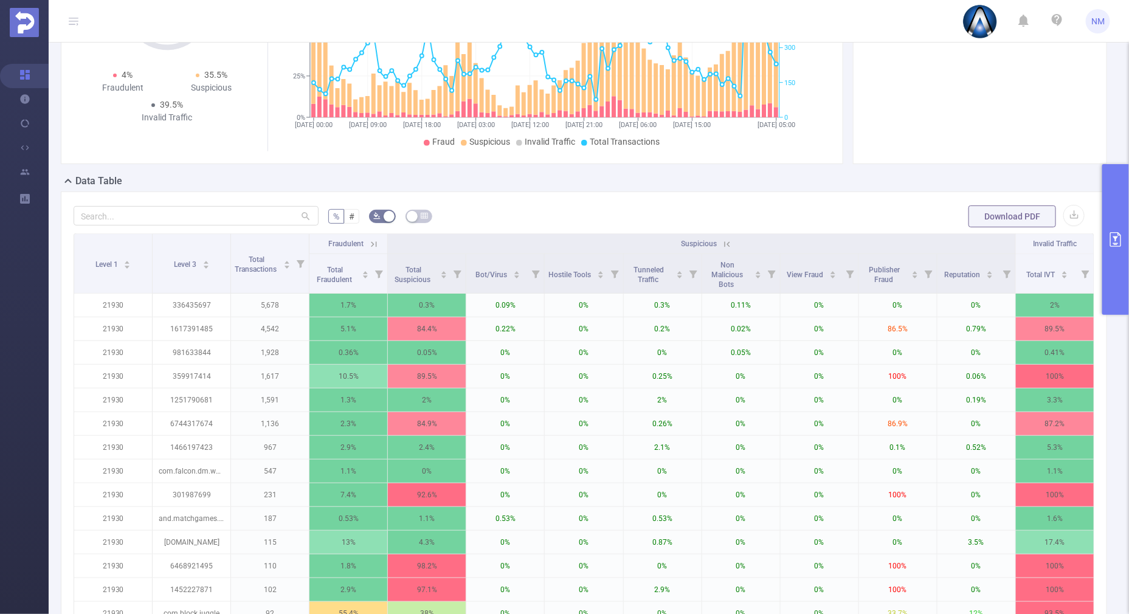
click at [1103, 289] on button "primary" at bounding box center [1115, 239] width 27 height 151
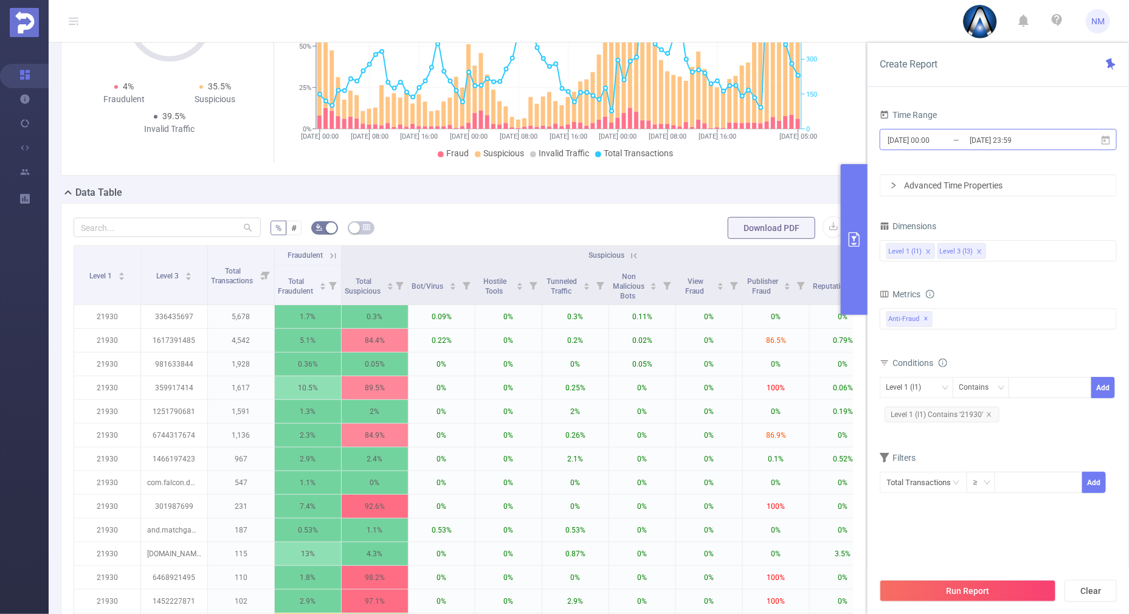
click at [992, 142] on input "[DATE] 23:59" at bounding box center [1018, 140] width 98 height 16
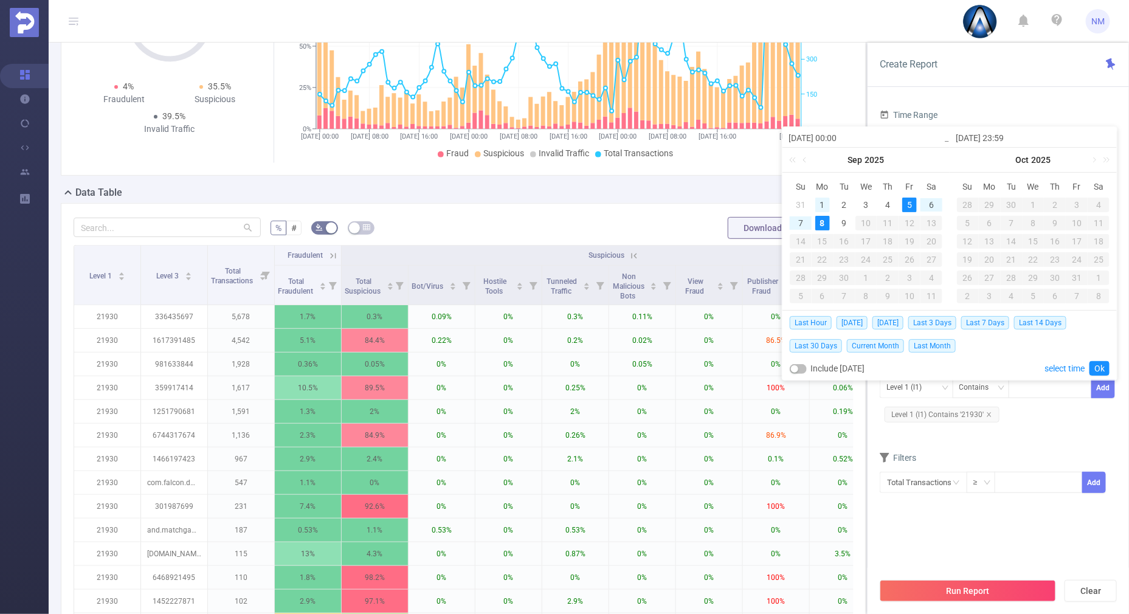
click at [823, 204] on div "1" at bounding box center [822, 205] width 15 height 15
click at [824, 219] on div "8" at bounding box center [822, 223] width 15 height 15
type input "[DATE] 00:00"
click at [1103, 371] on link "Ok" at bounding box center [1099, 368] width 20 height 15
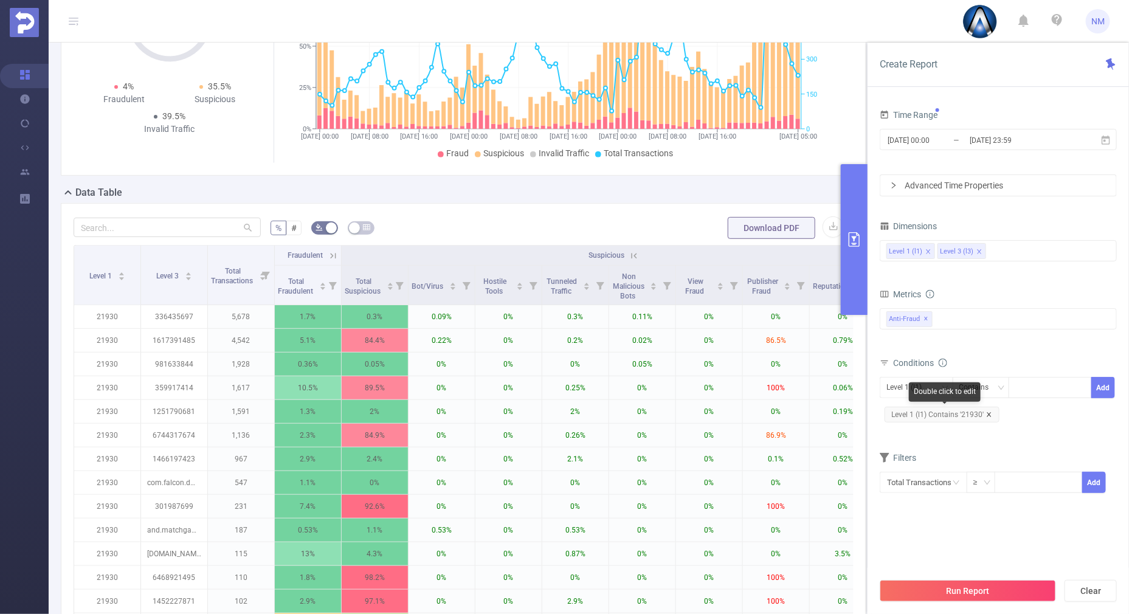
click at [990, 413] on icon "icon: close" at bounding box center [989, 415] width 6 height 6
click at [1023, 381] on div at bounding box center [1050, 388] width 70 height 20
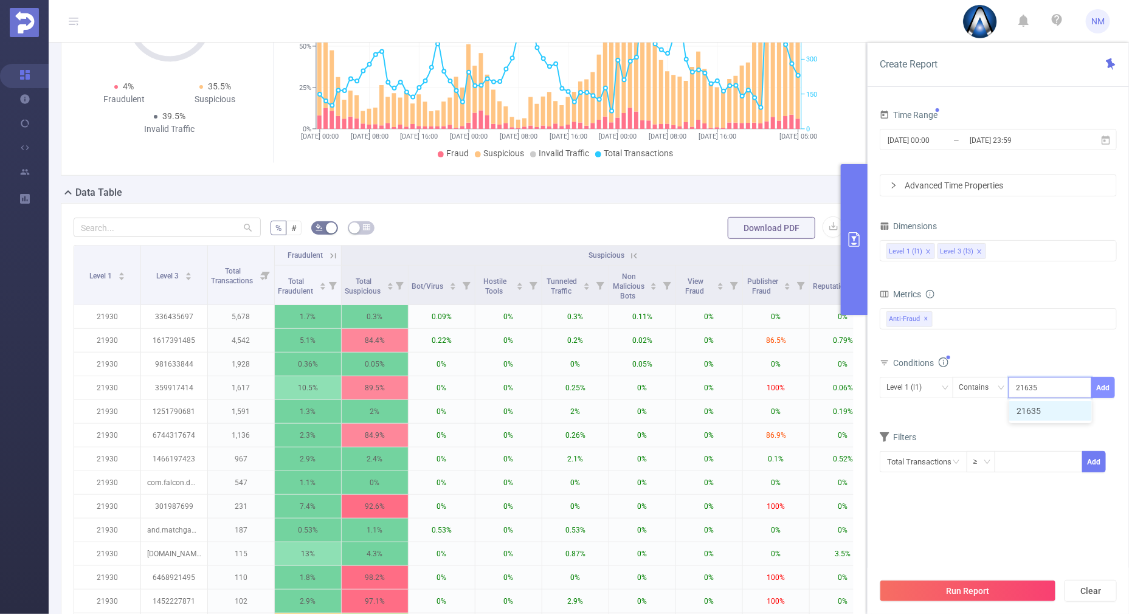
type input "21635"
click at [1102, 390] on button "Add" at bounding box center [1103, 387] width 24 height 21
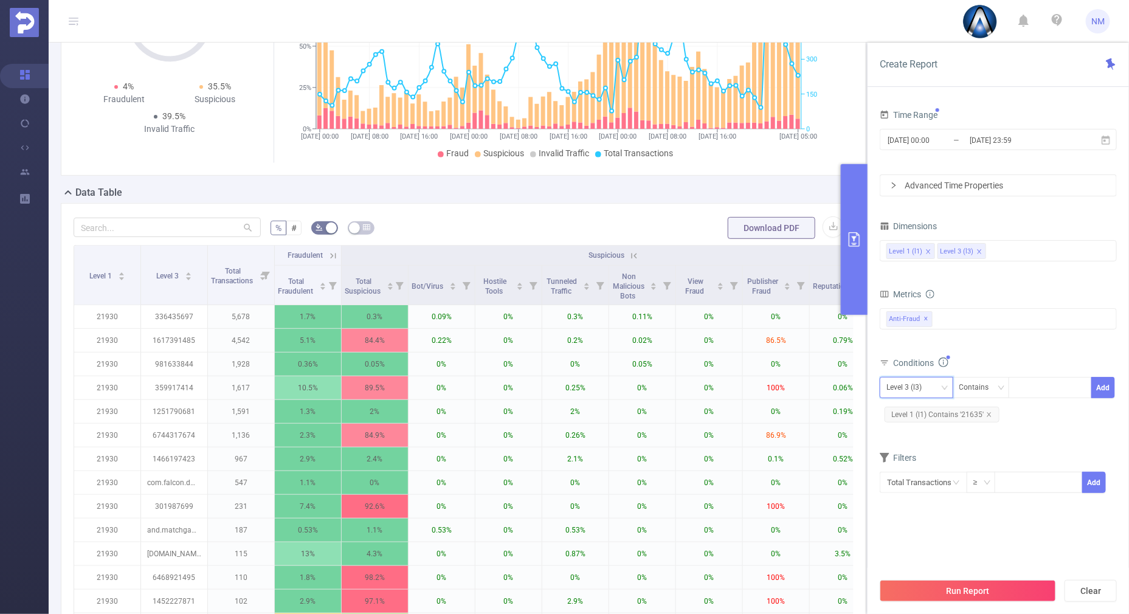
click at [917, 388] on div "Level 3 (l3)" at bounding box center [908, 388] width 44 height 20
click at [907, 418] on li "Level 1 (l1)" at bounding box center [917, 411] width 74 height 19
click at [928, 584] on button "Run Report" at bounding box center [968, 591] width 176 height 22
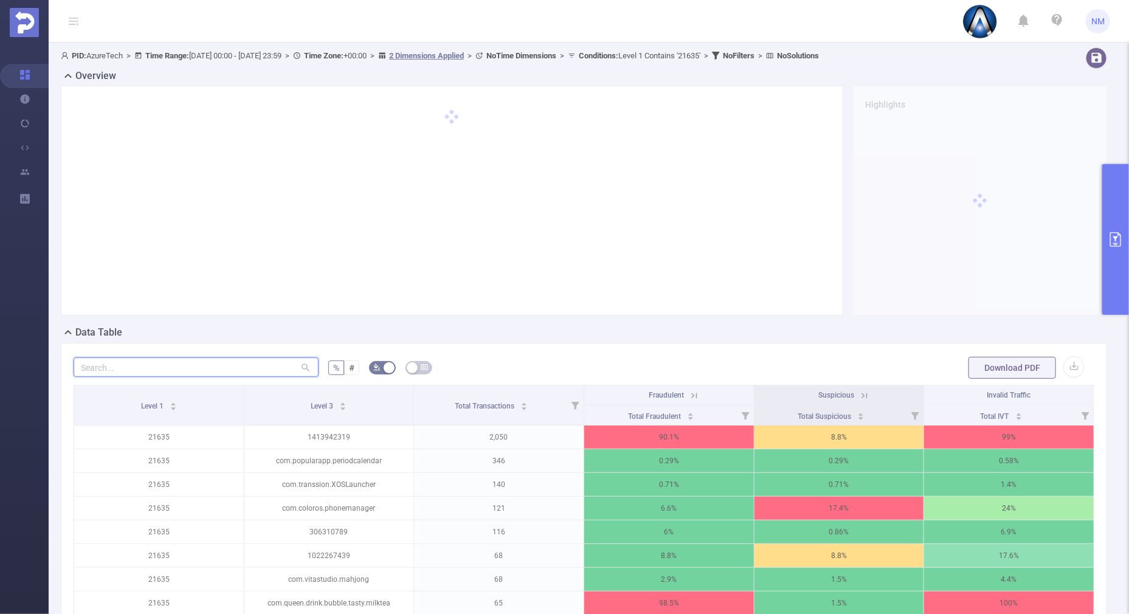
click at [202, 374] on input "text" at bounding box center [196, 366] width 245 height 19
paste input "1413942319"
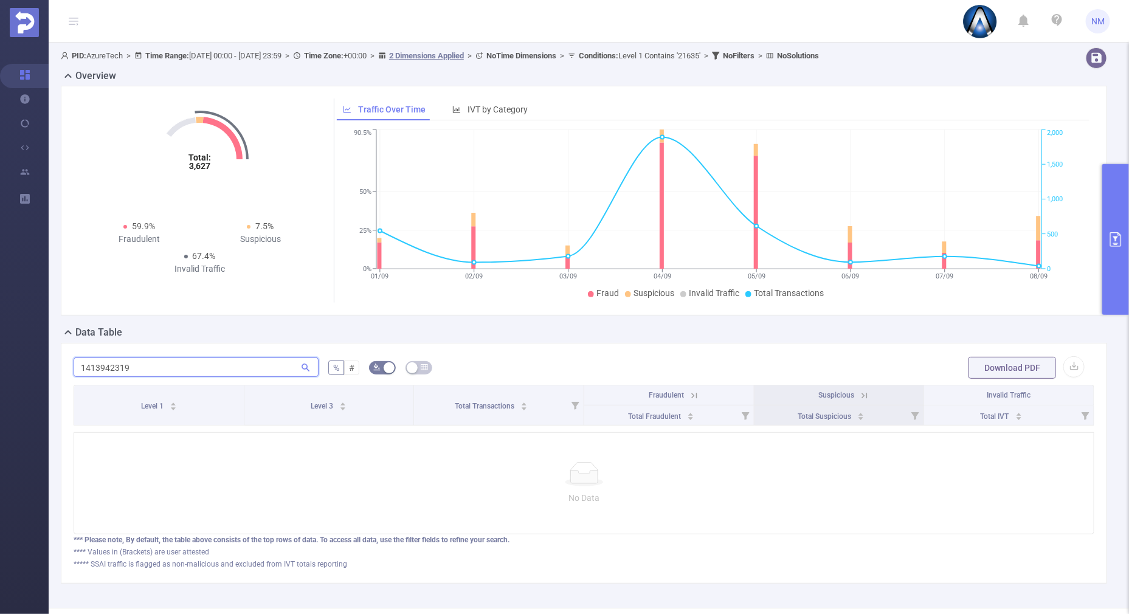
click at [83, 367] on input "1413942319" at bounding box center [196, 366] width 245 height 19
click at [82, 368] on input "1413942319" at bounding box center [196, 366] width 245 height 19
type input "1413942319"
drag, startPoint x: 173, startPoint y: 378, endPoint x: 155, endPoint y: 370, distance: 19.3
click at [155, 370] on div "1413942319 % # Download PDF Level 1 Level 3 Total Transactions Fraudulent Suspi…" at bounding box center [584, 463] width 1021 height 214
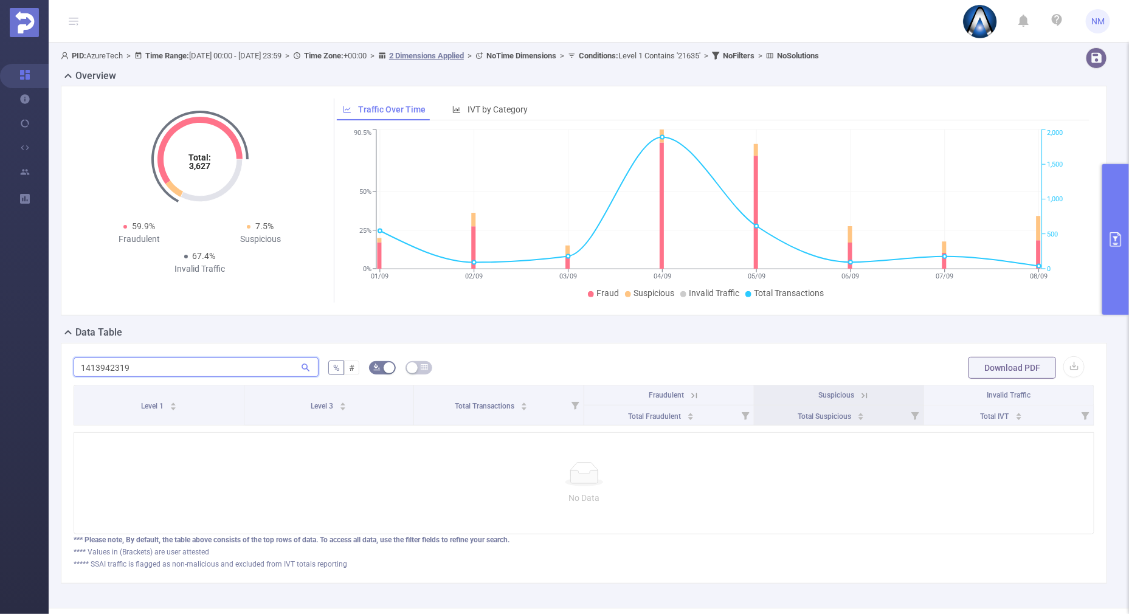
click at [36, 356] on section "Overview Help Center (New) Usage Notification Integrations Users Reports PID: A…" at bounding box center [564, 307] width 1129 height 614
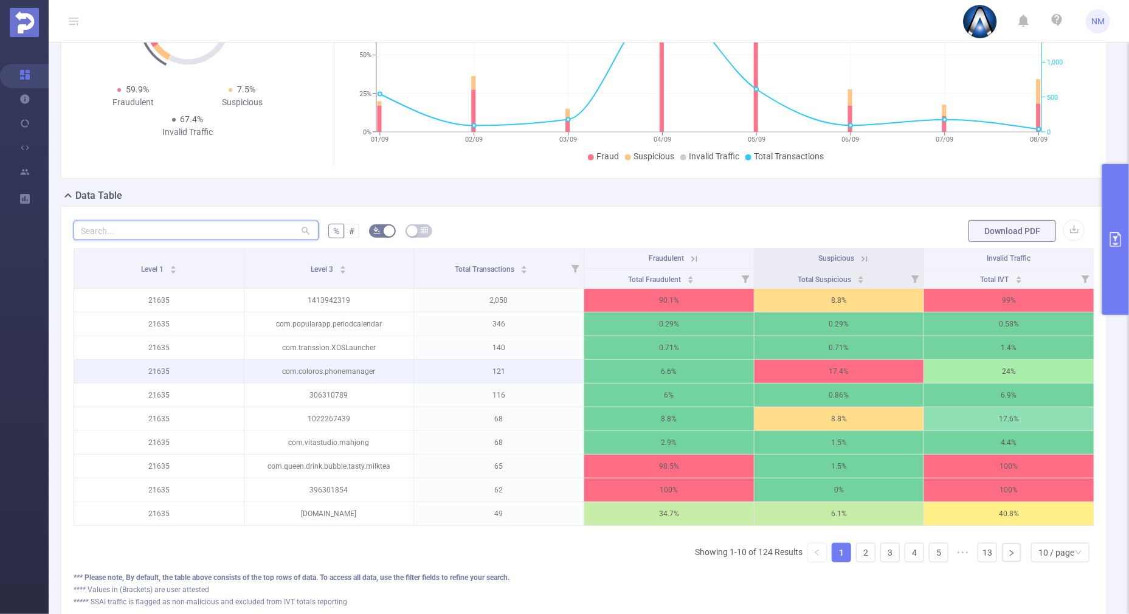
scroll to position [151, 0]
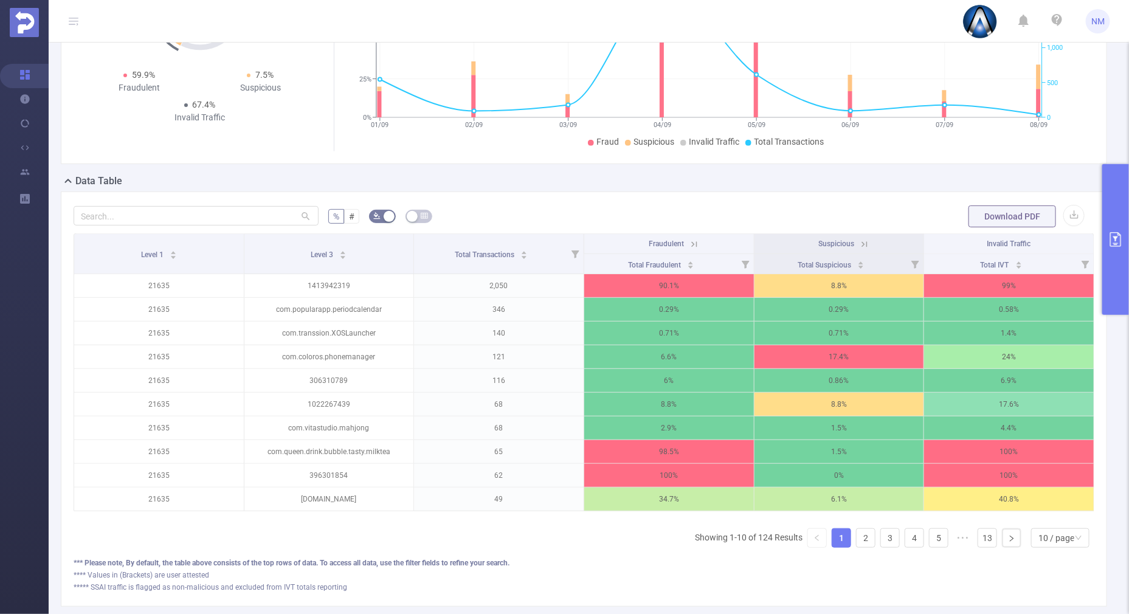
click at [685, 246] on icon at bounding box center [692, 244] width 15 height 12
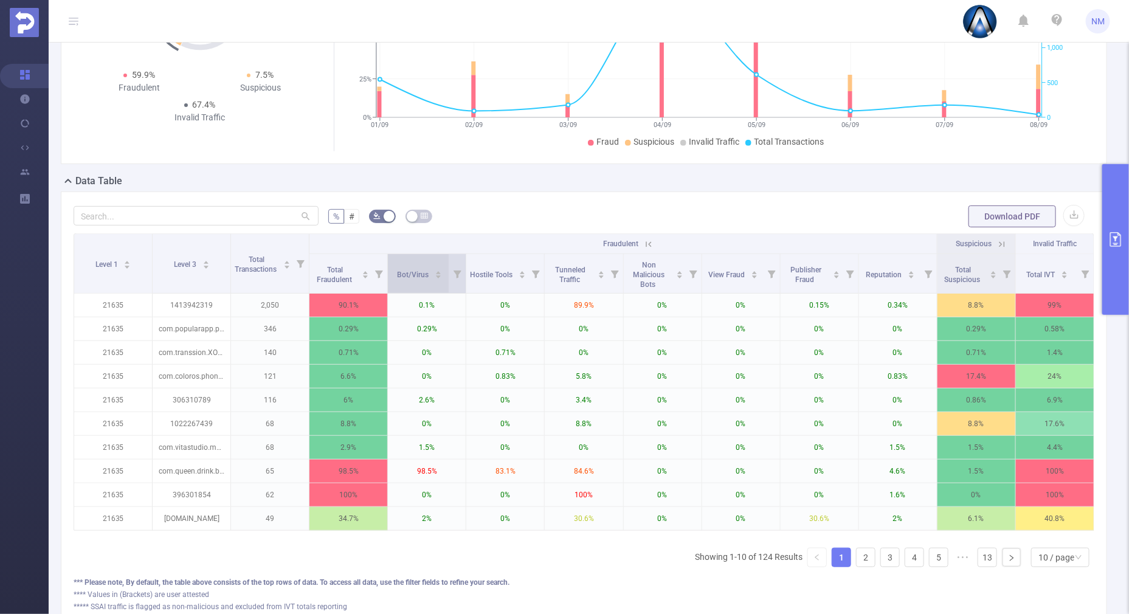
click at [435, 269] on icon "icon: caret-up" at bounding box center [438, 272] width 7 height 7
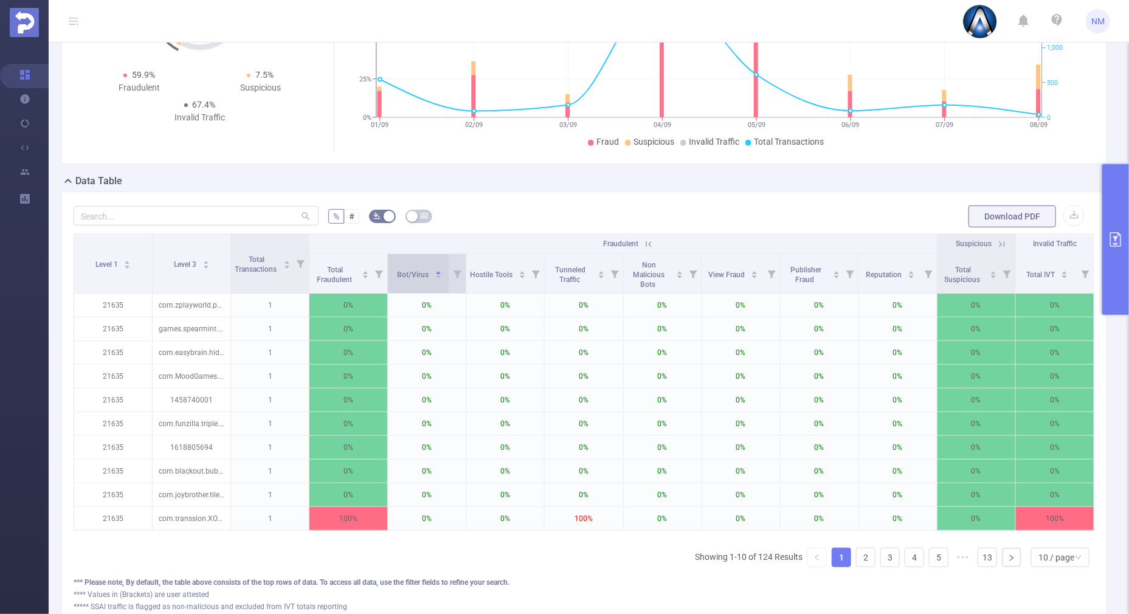
click at [435, 277] on icon "icon: caret-down" at bounding box center [438, 277] width 7 height 7
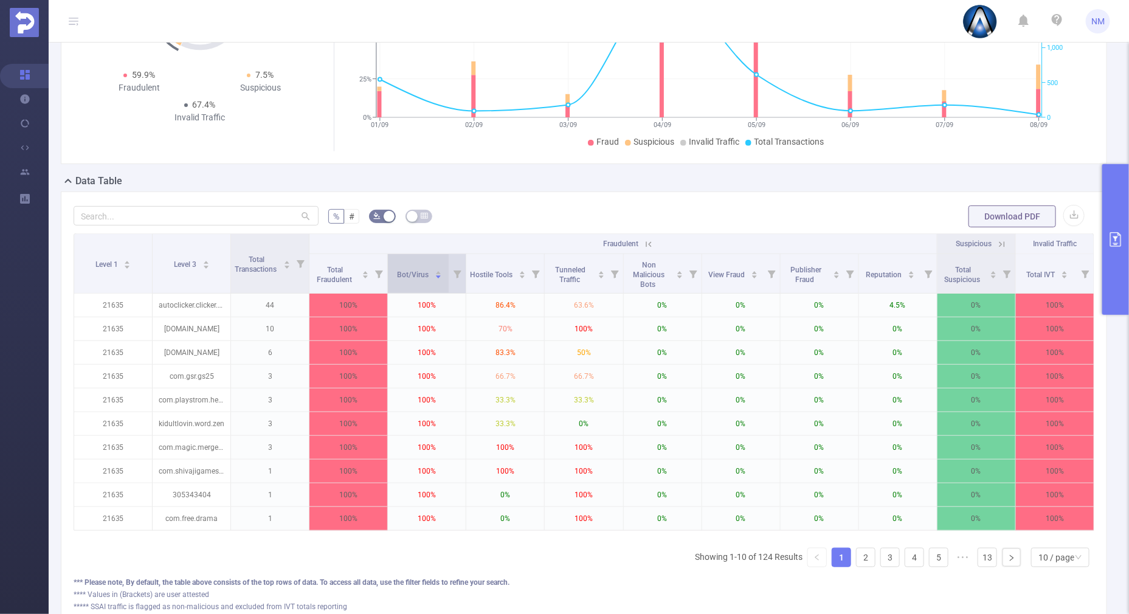
click at [438, 269] on div "Bot/Virus" at bounding box center [419, 274] width 45 height 12
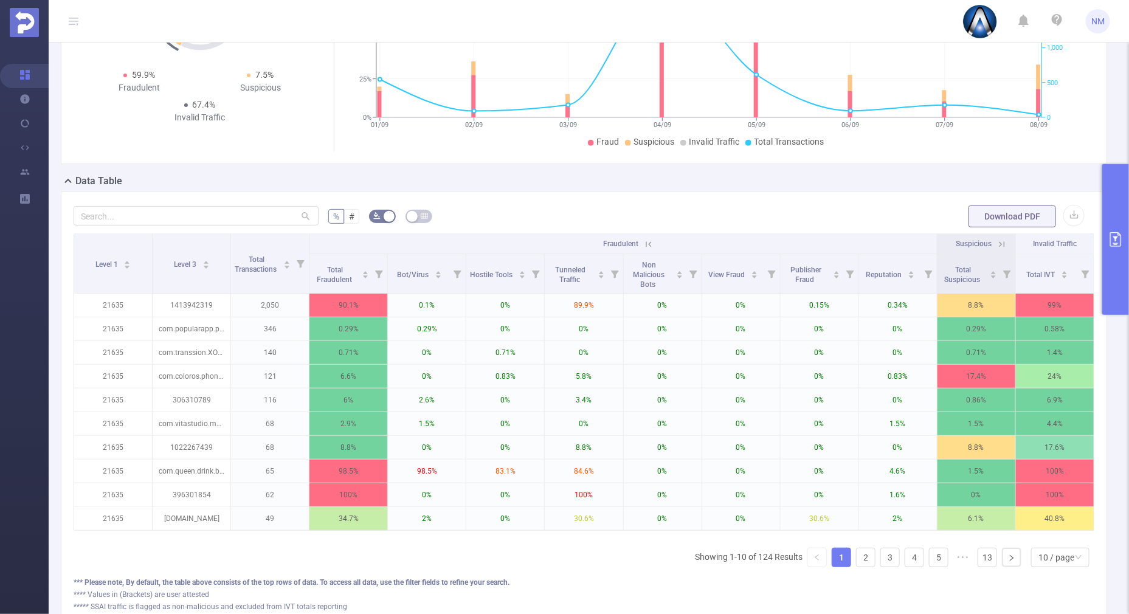
click at [996, 239] on icon at bounding box center [1001, 244] width 11 height 11
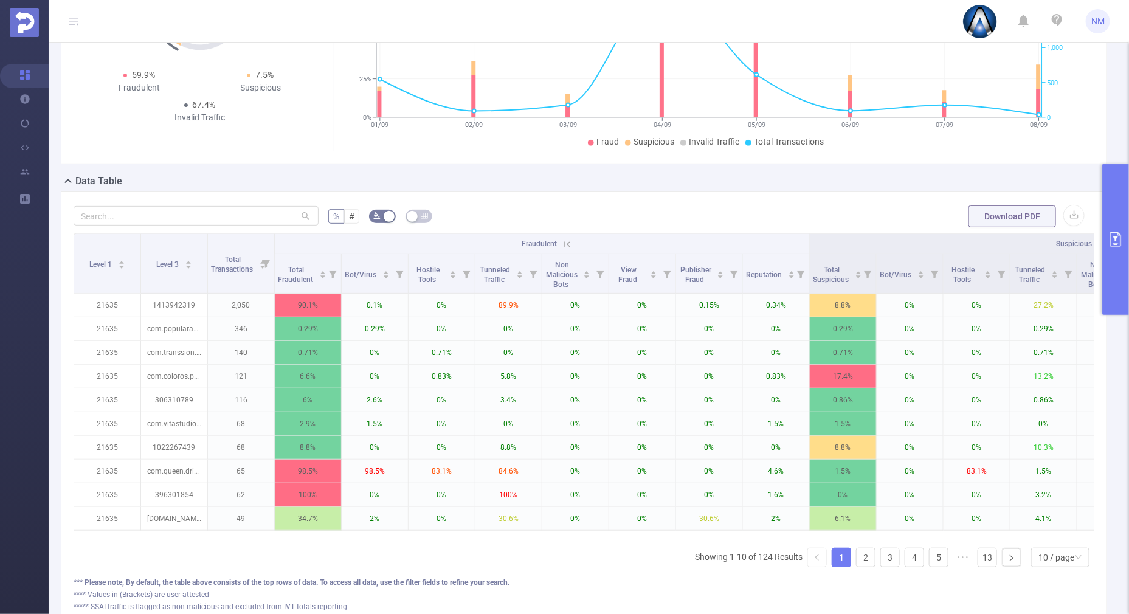
click at [1110, 289] on button "primary" at bounding box center [1115, 239] width 27 height 151
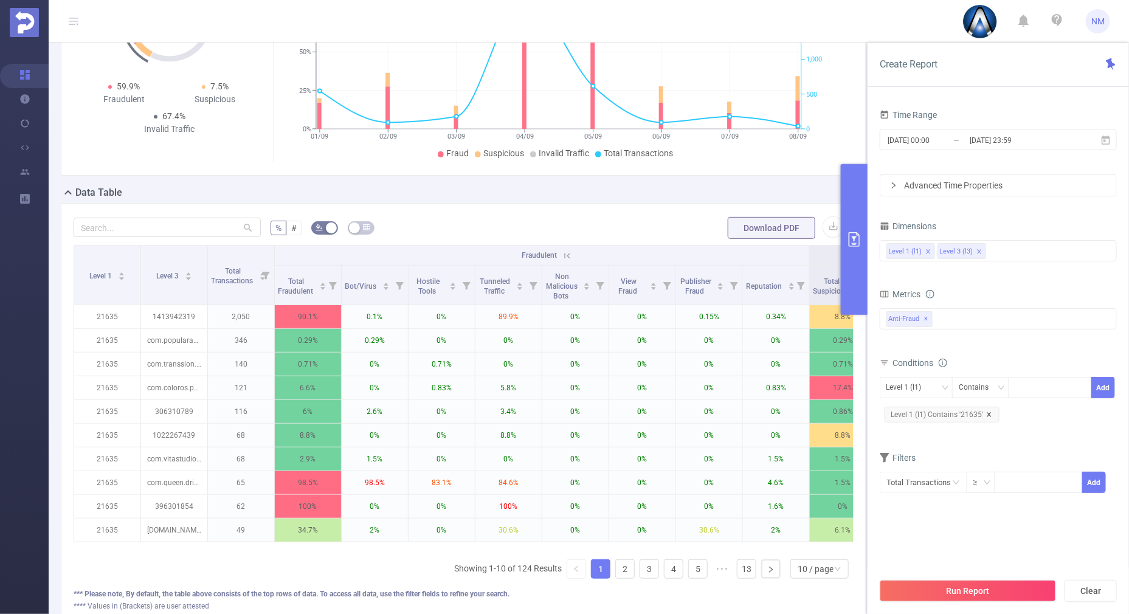
click at [989, 413] on icon "icon: close" at bounding box center [989, 415] width 6 height 6
click at [1016, 382] on input at bounding box center [1017, 388] width 5 height 16
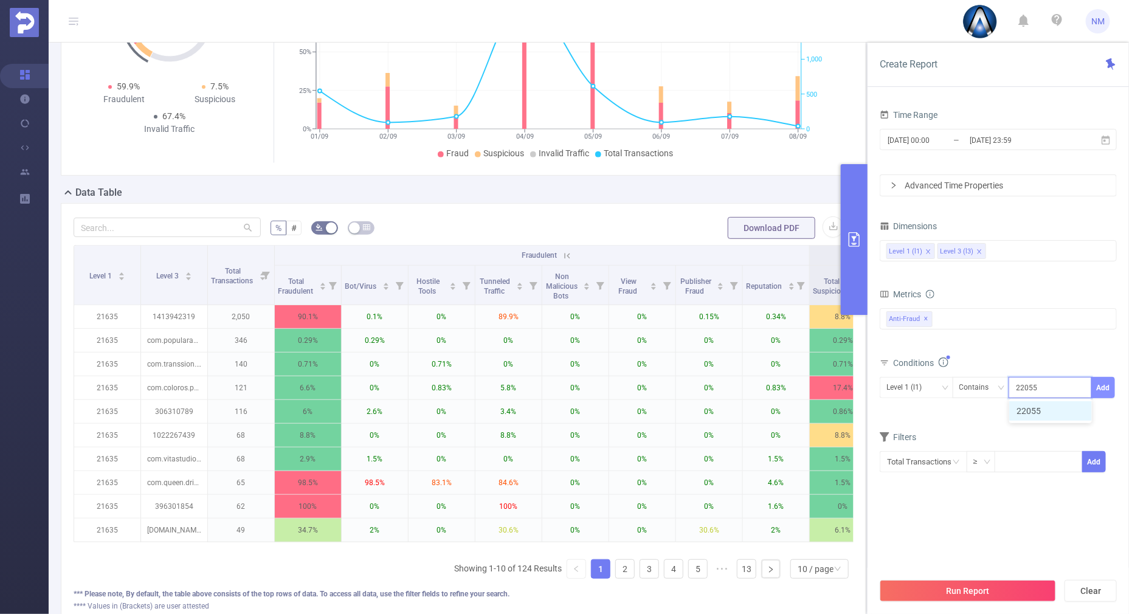
type input "22055"
drag, startPoint x: 1097, startPoint y: 379, endPoint x: 947, endPoint y: 380, distance: 150.2
click at [1097, 379] on button "Add" at bounding box center [1103, 387] width 24 height 21
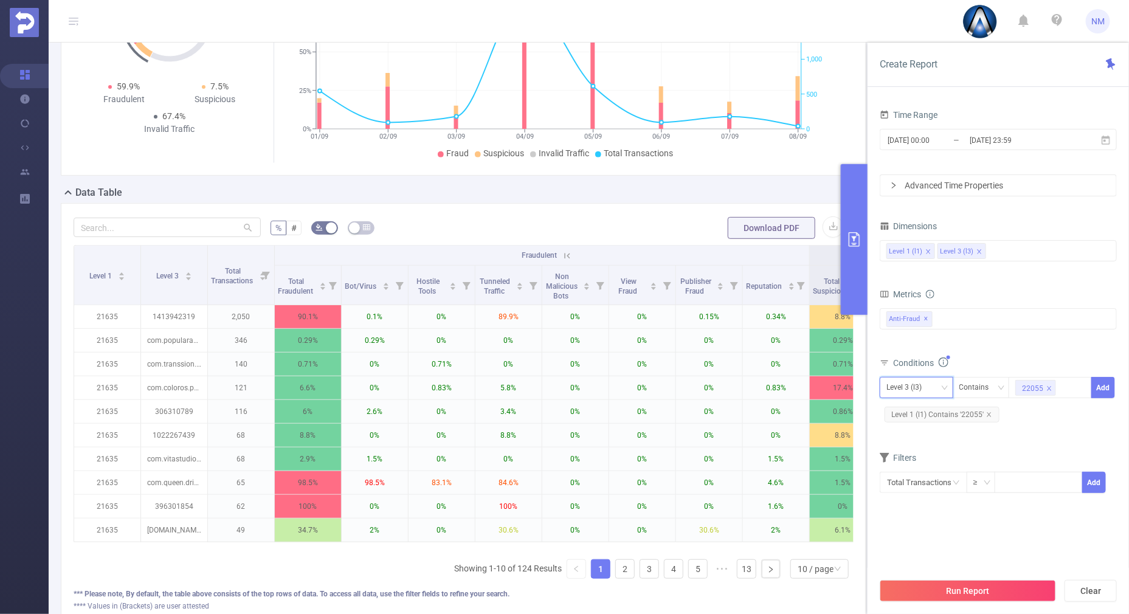
click at [937, 383] on div "Level 3 (l3)" at bounding box center [916, 388] width 60 height 20
click at [917, 412] on li "Level 1 (l1)" at bounding box center [917, 411] width 74 height 19
click at [979, 449] on div "Filters" at bounding box center [998, 459] width 237 height 20
click at [953, 592] on button "Run Report" at bounding box center [968, 591] width 176 height 22
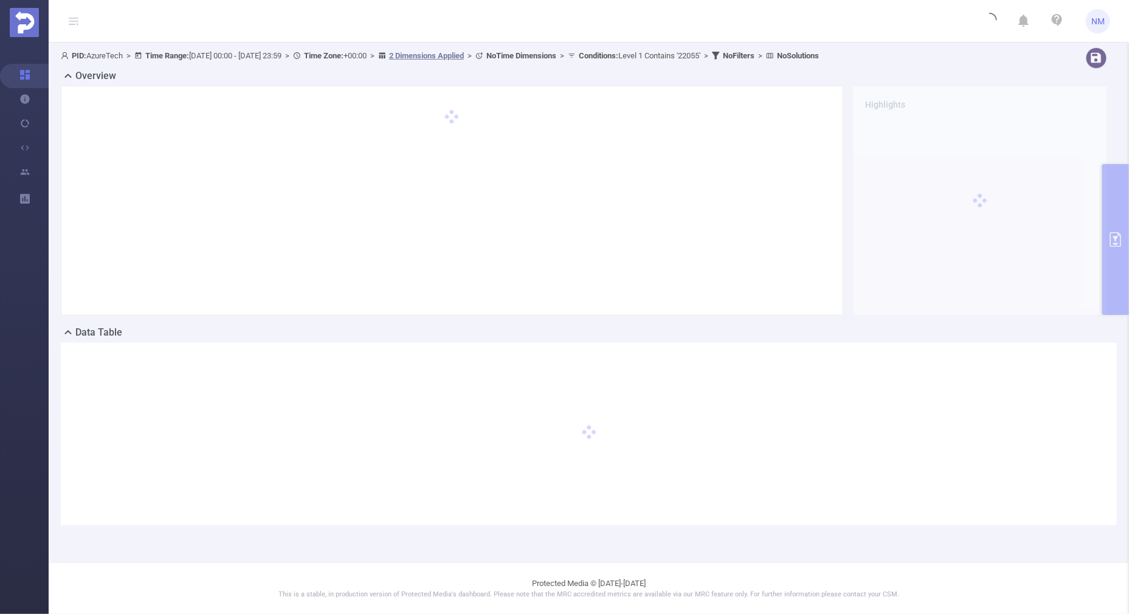
scroll to position [0, 0]
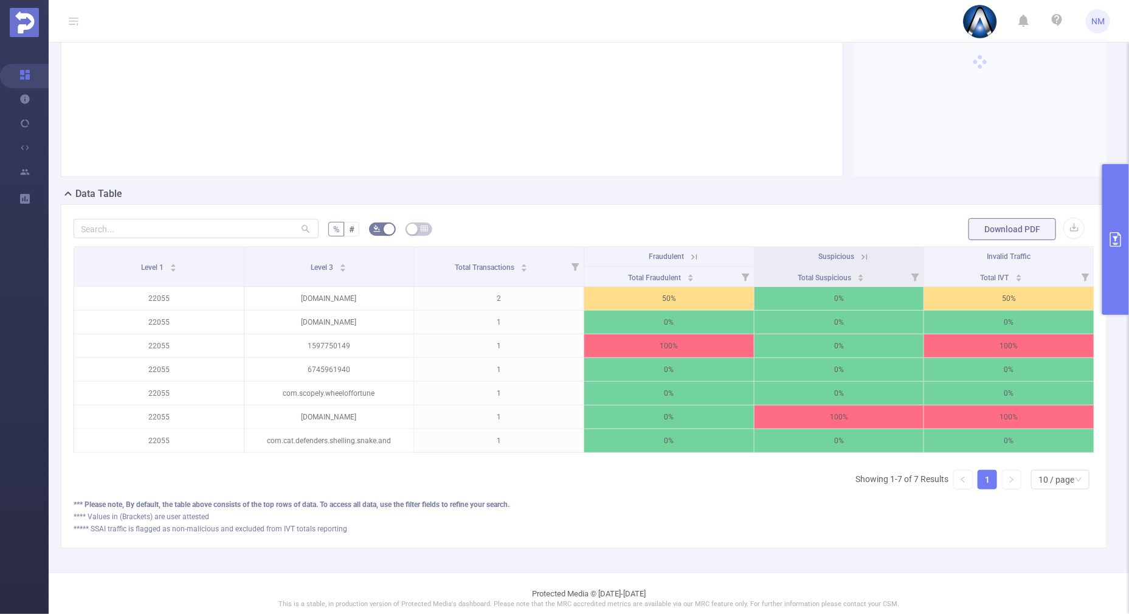
scroll to position [151, 0]
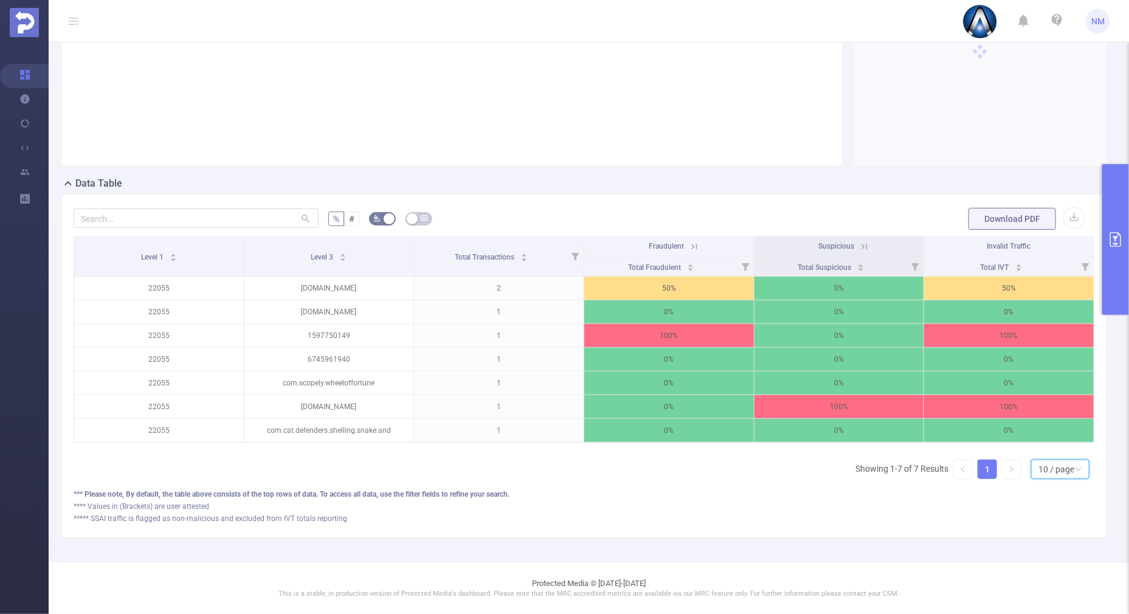
click at [1061, 478] on div "10 / page" at bounding box center [1056, 469] width 36 height 18
click at [1029, 410] on li "30 / page" at bounding box center [1049, 419] width 58 height 19
click at [691, 244] on icon at bounding box center [693, 246] width 5 height 5
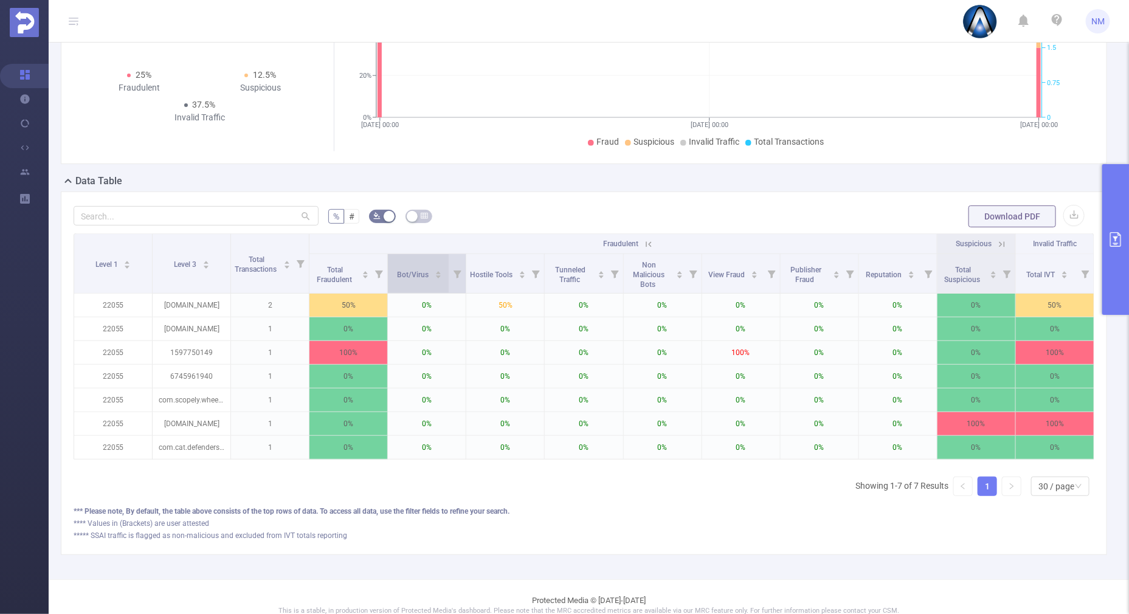
click at [433, 268] on div "Bot/Virus" at bounding box center [419, 274] width 45 height 12
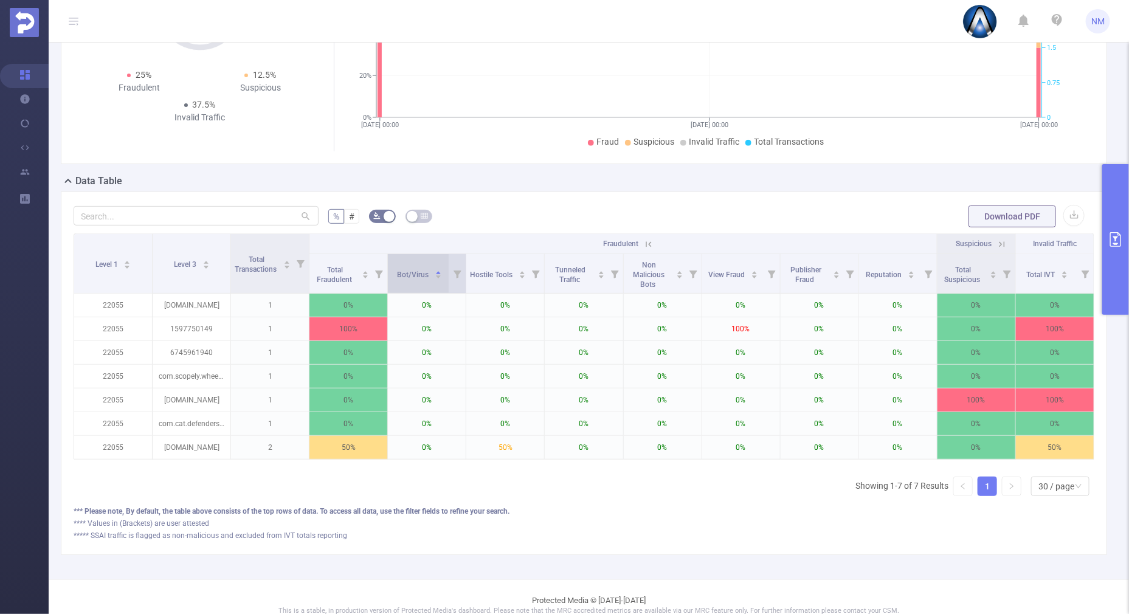
click at [435, 278] on icon "icon: caret-down" at bounding box center [438, 277] width 7 height 7
